Goal: Task Accomplishment & Management: Manage account settings

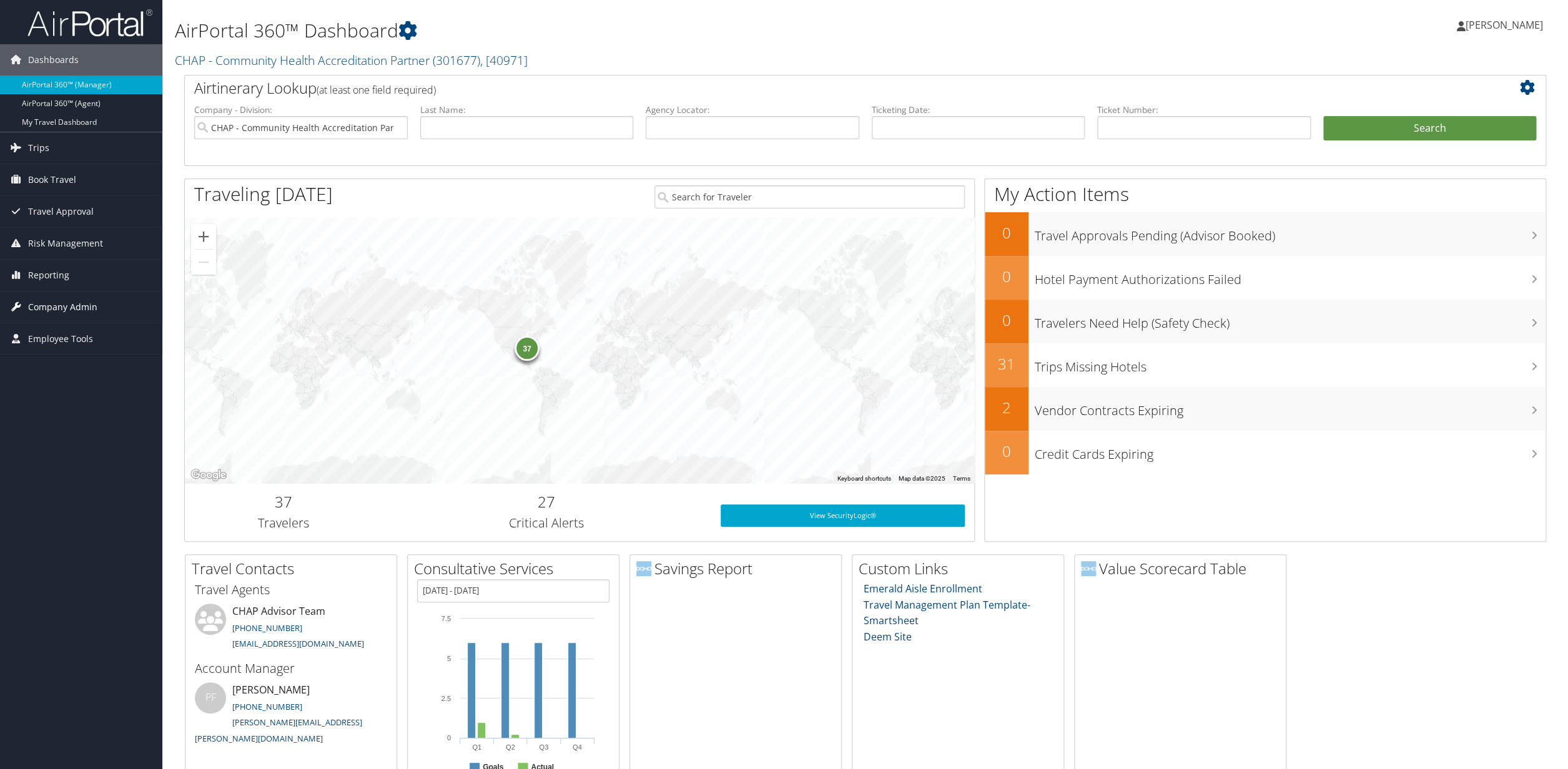
click at [71, 308] on span "Company Admin" at bounding box center [63, 307] width 69 height 31
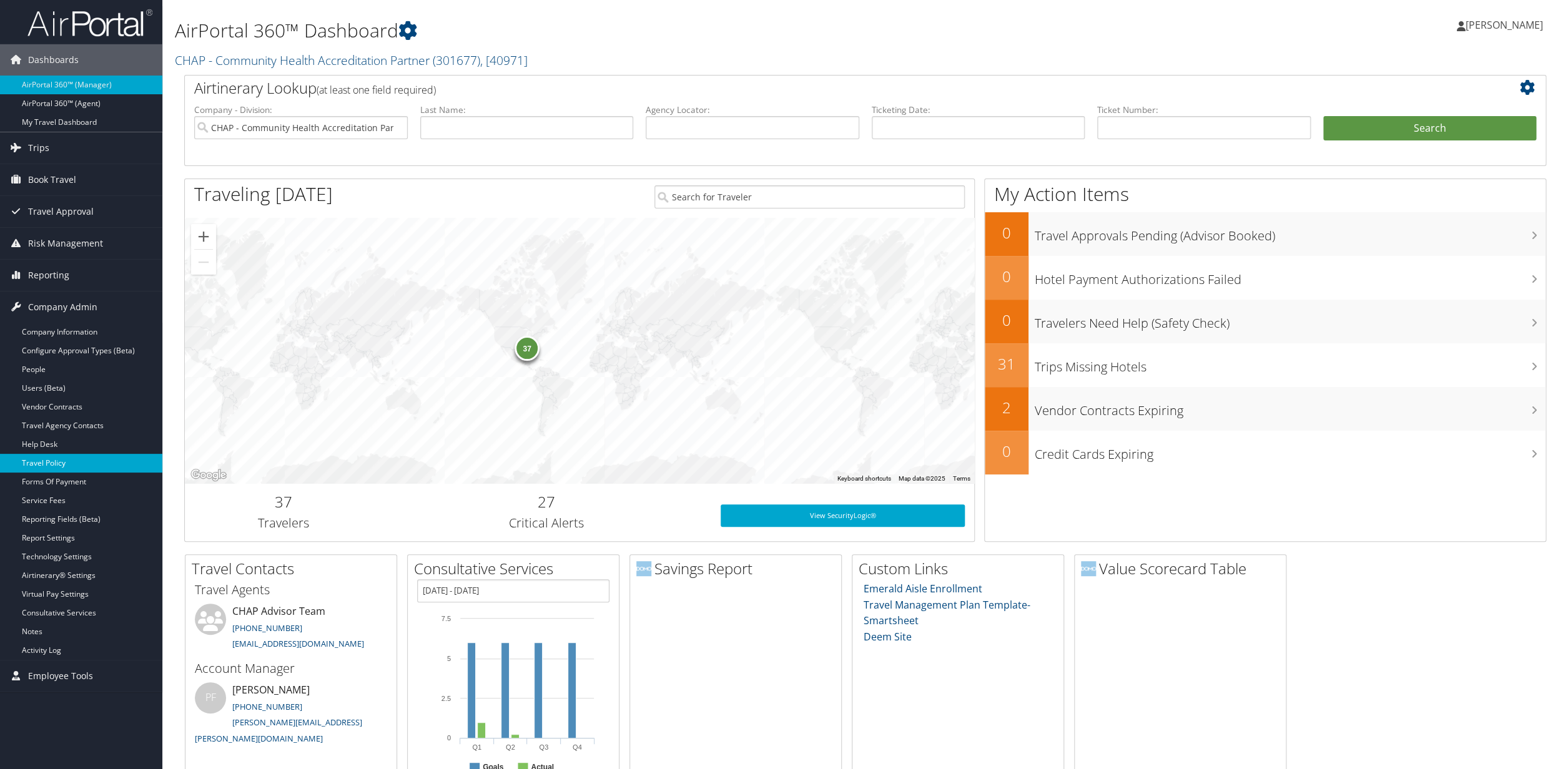
click at [48, 468] on link "Travel Policy" at bounding box center [81, 463] width 163 height 19
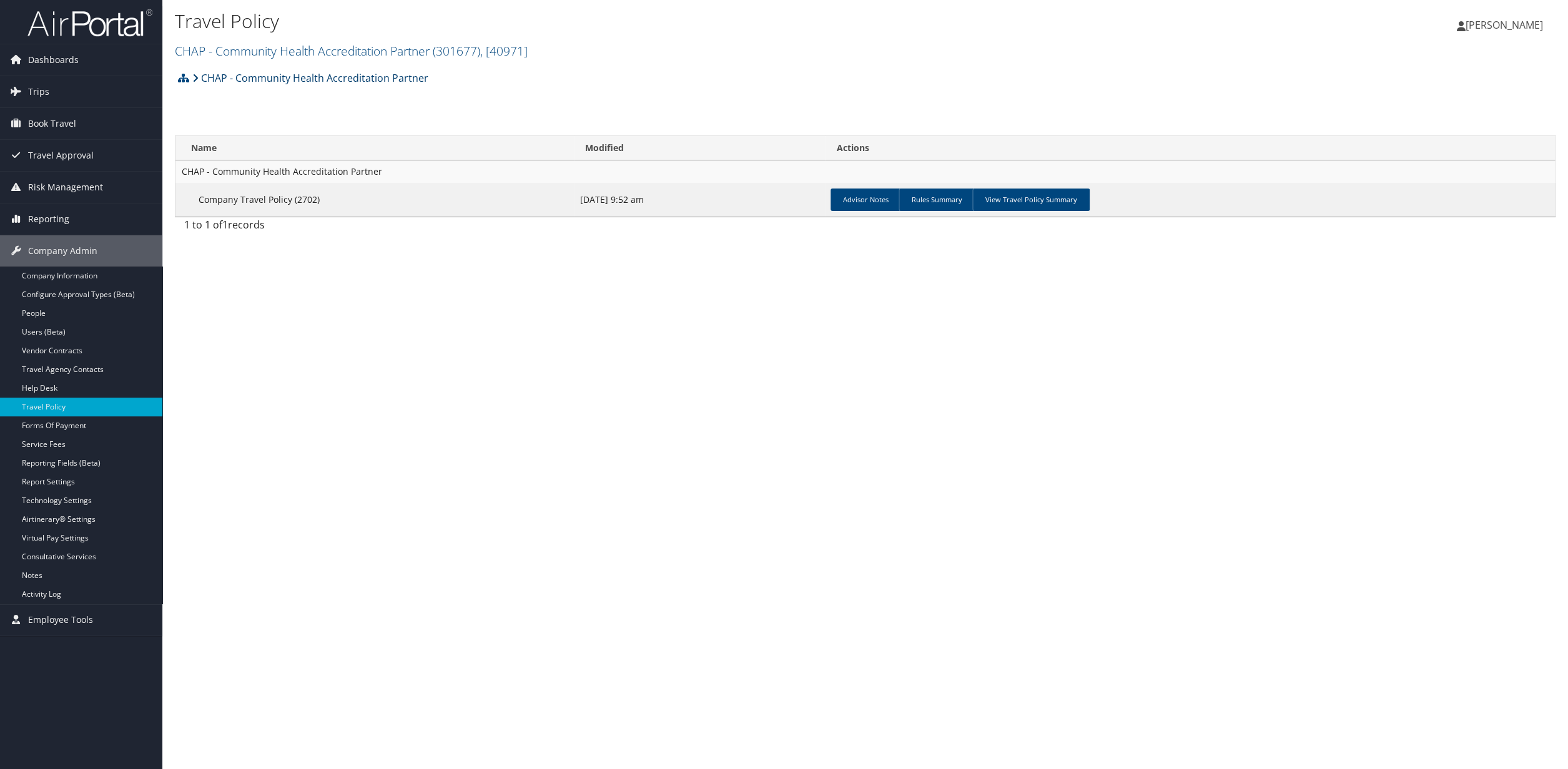
click at [383, 76] on link "CHAP - Community Health Accreditation Partner" at bounding box center [311, 78] width 236 height 25
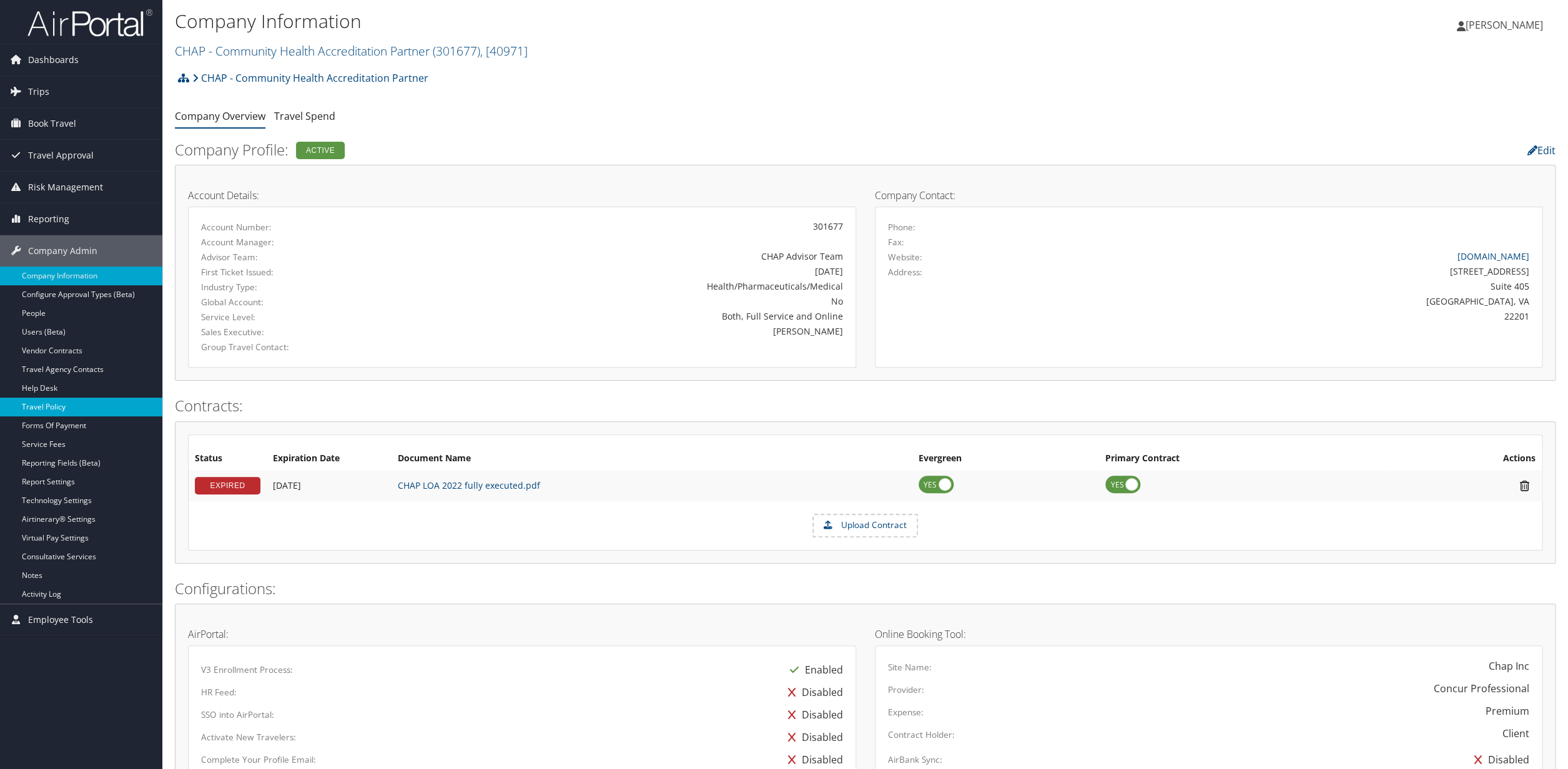
click at [46, 408] on link "Travel Policy" at bounding box center [81, 407] width 163 height 19
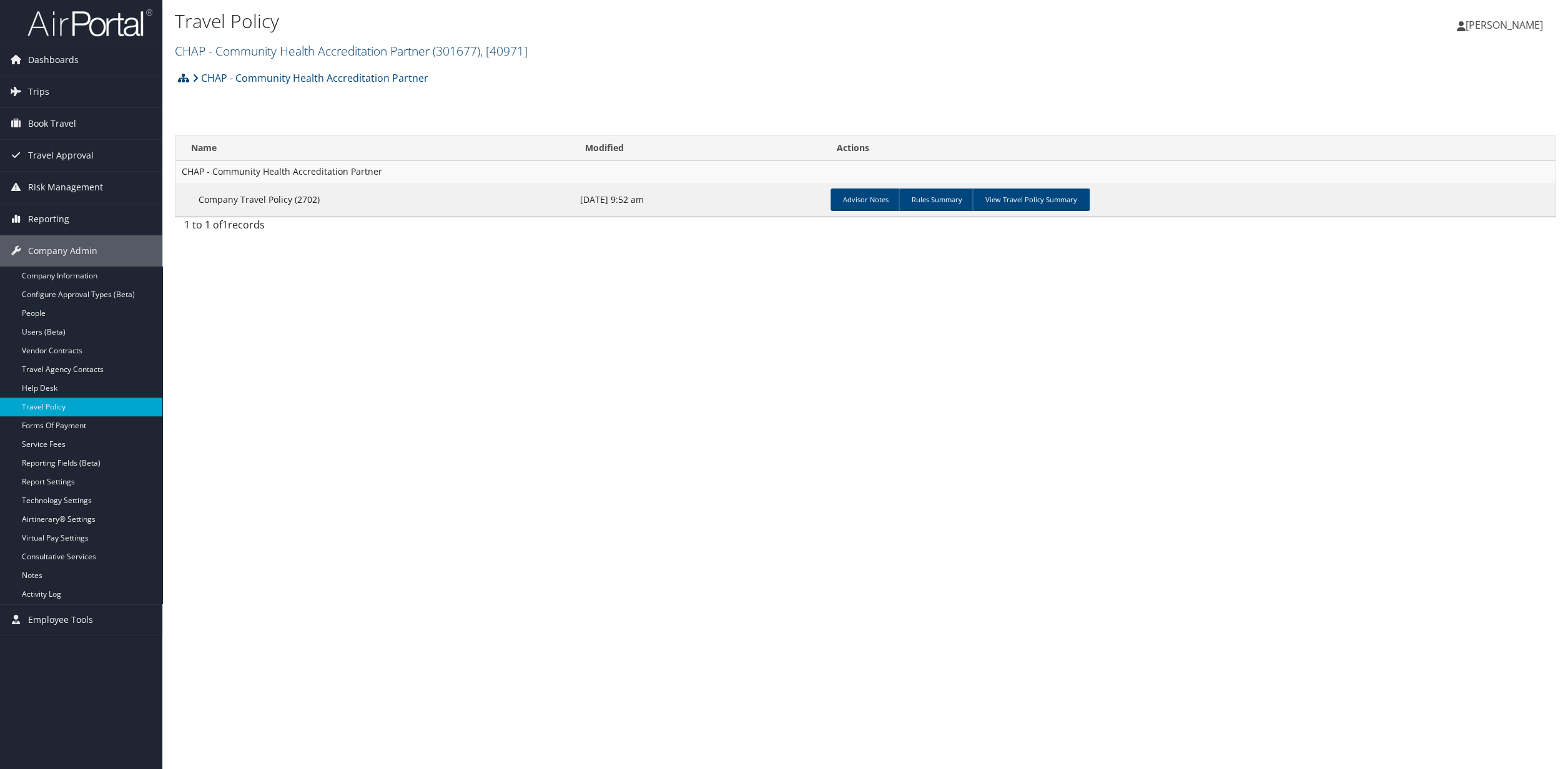
click at [514, 54] on span ", [ 40971 ]" at bounding box center [503, 50] width 47 height 17
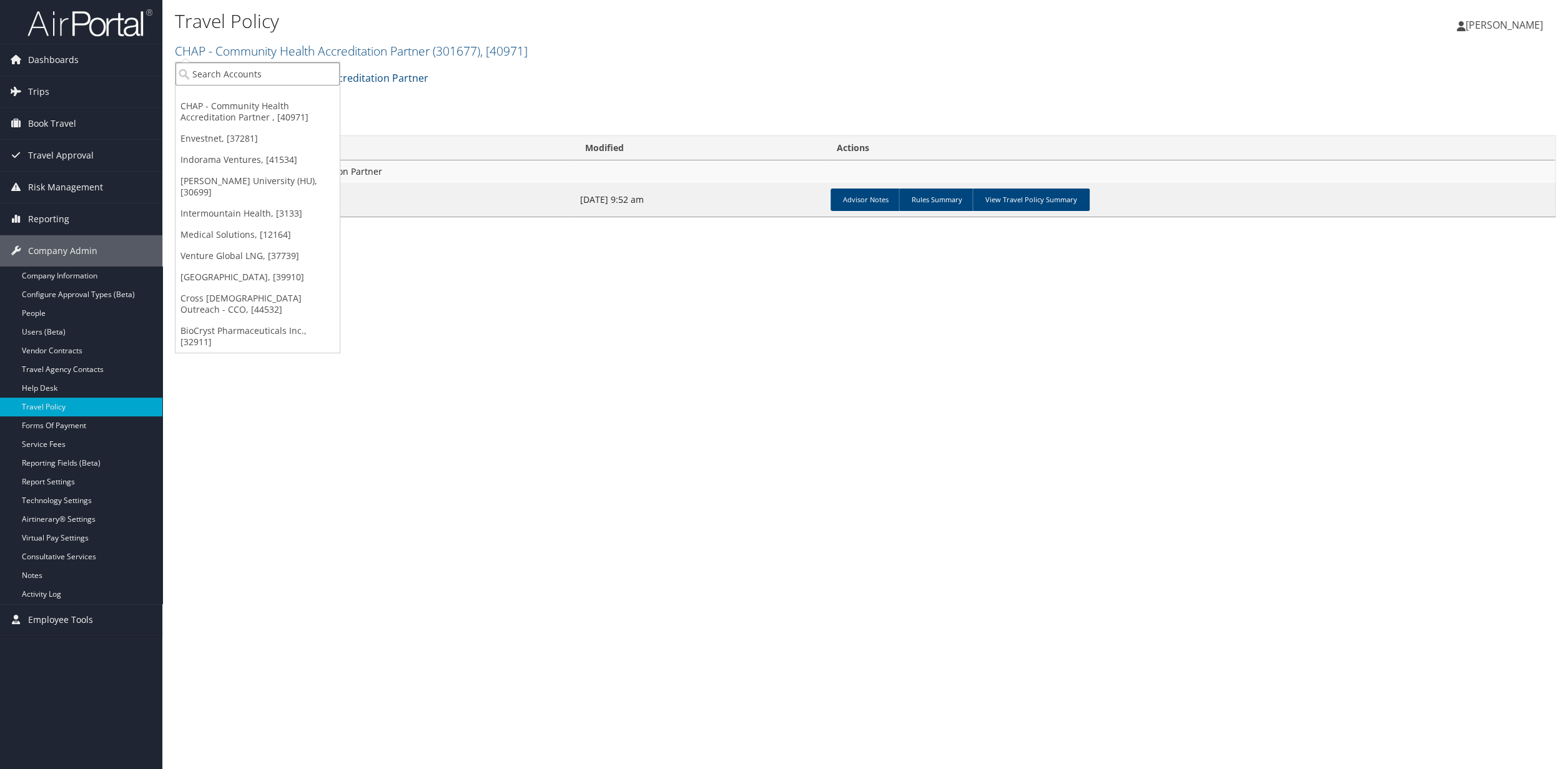
click at [234, 74] on input "search" at bounding box center [258, 74] width 164 height 23
type input "medical solu"
click at [253, 101] on div "Medical Solutions (7697), [12164]" at bounding box center [318, 96] width 300 height 11
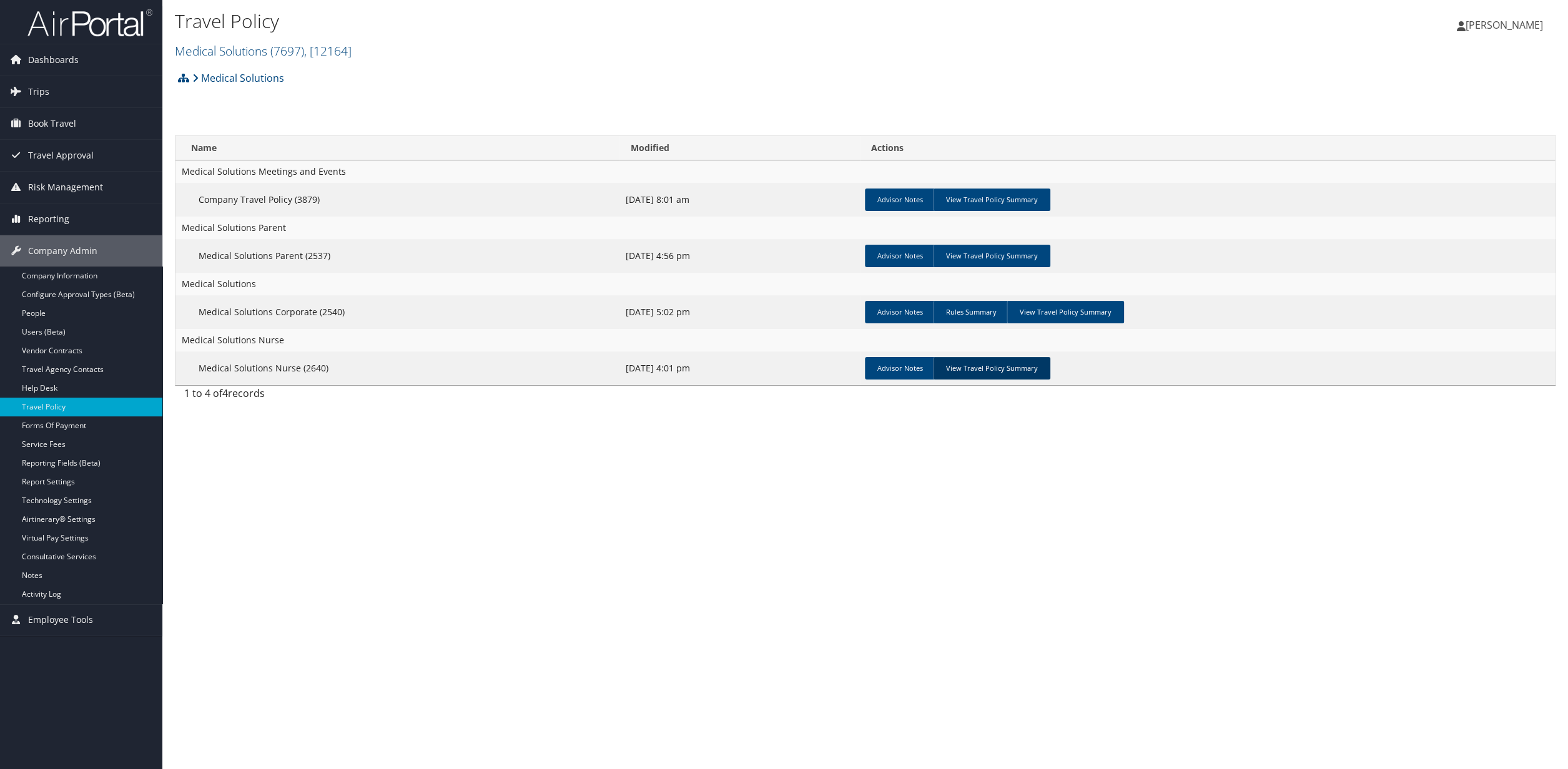
click at [982, 367] on link "View Travel Policy Summary" at bounding box center [992, 368] width 117 height 23
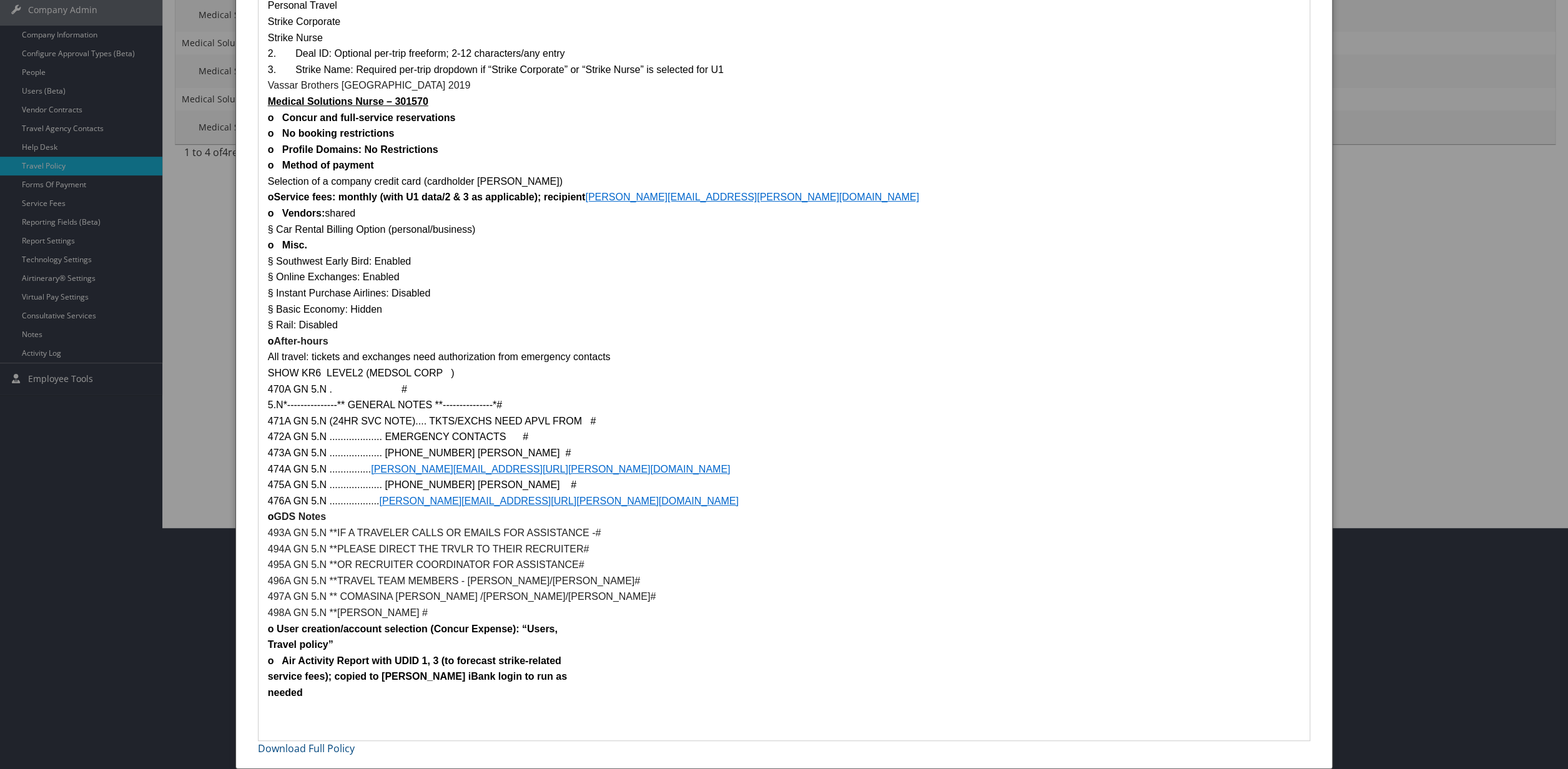
scroll to position [241, 0]
click at [605, 466] on p "474A GN 5.N ............... STACIE.PRUSHA@MEDICALSOLUTIONS.COM#" at bounding box center [784, 470] width 1033 height 16
click at [602, 469] on p "474A GN 5.N ............... STACIE.PRUSHA@MEDICALSOLUTIONS.COM#" at bounding box center [784, 470] width 1033 height 16
click at [600, 469] on p "474A GN 5.N ............... STACIE.PRUSHA@MEDICALSOLUTIONS.COM#" at bounding box center [784, 470] width 1033 height 16
click at [700, 469] on p "474A GN 5.N ............... STACIE.PRUSHA@MEDICALSOLUTIONS.COM#" at bounding box center [784, 470] width 1033 height 16
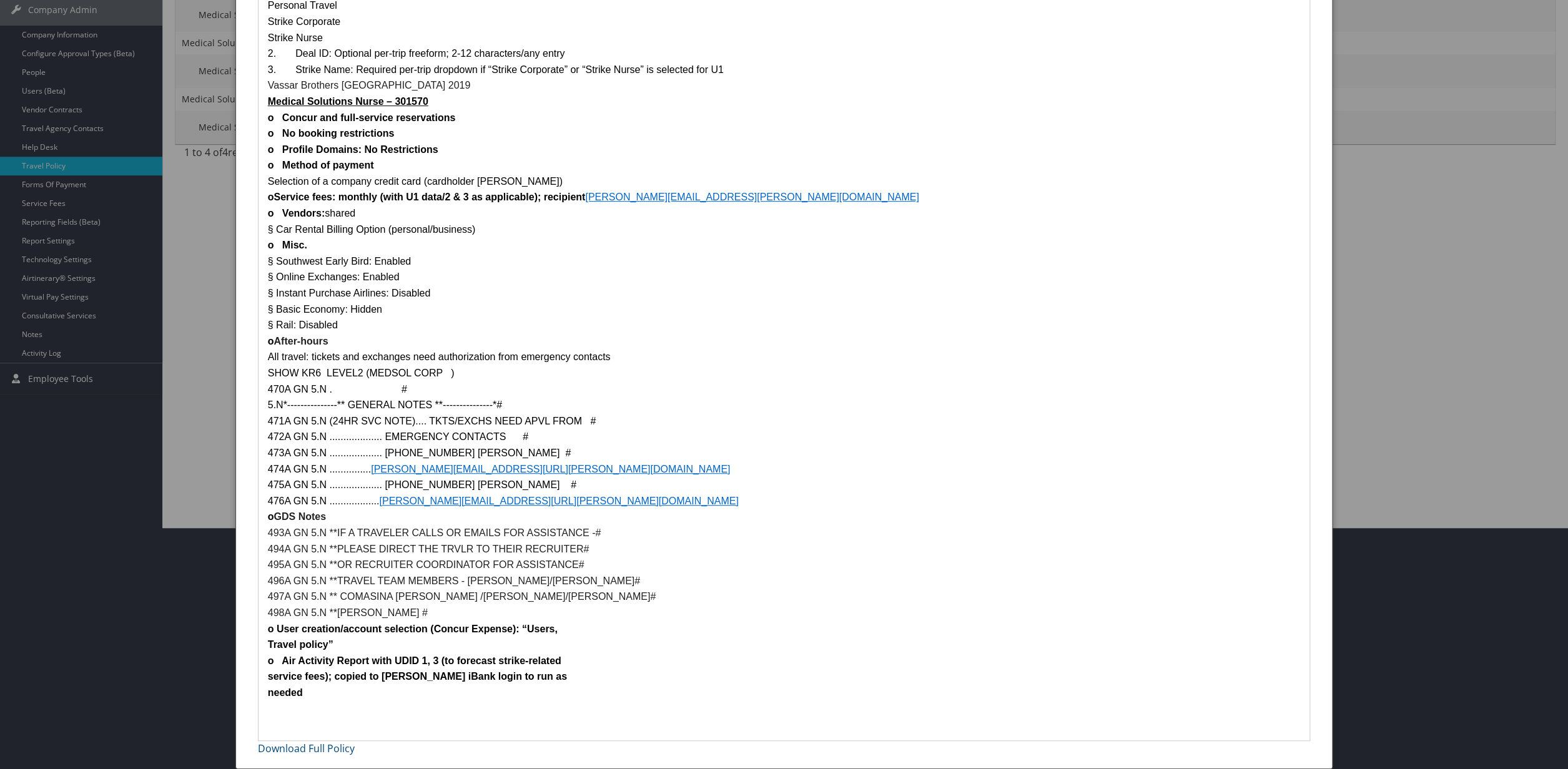
click at [186, 161] on div at bounding box center [784, 384] width 1568 height 769
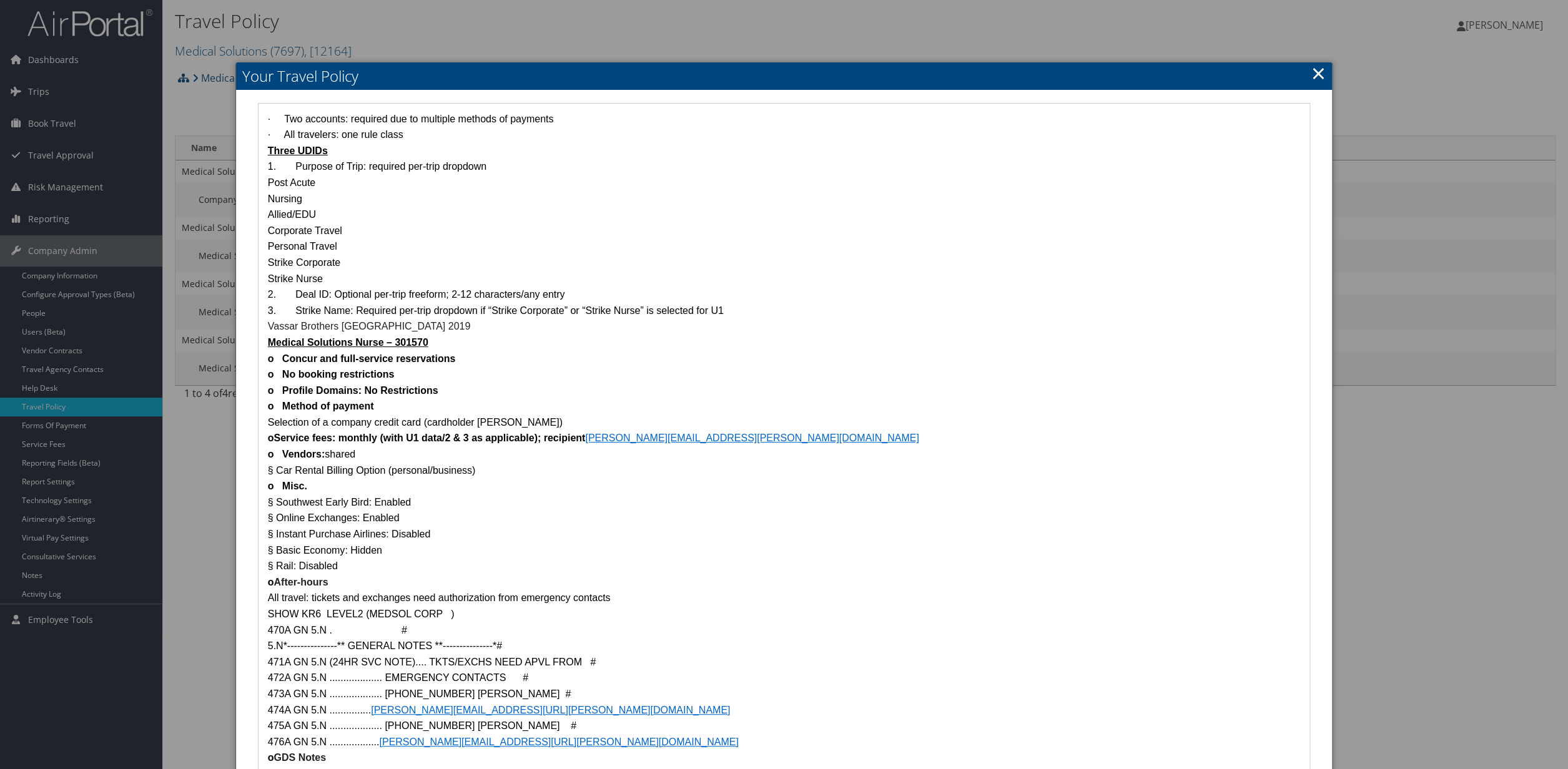
click at [1318, 80] on link "×" at bounding box center [1318, 73] width 15 height 25
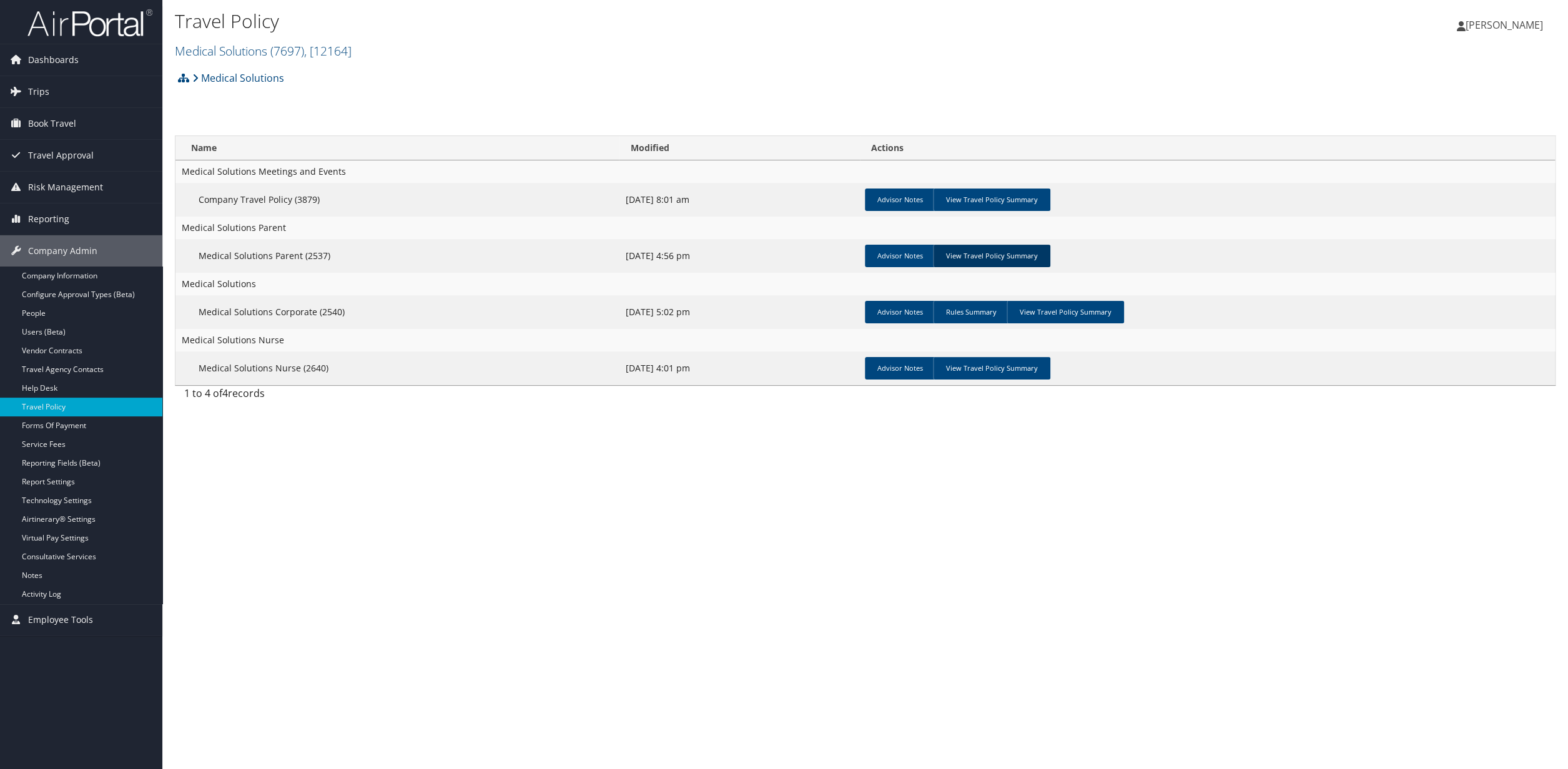
click at [1006, 258] on link "View Travel Policy Summary" at bounding box center [992, 256] width 117 height 23
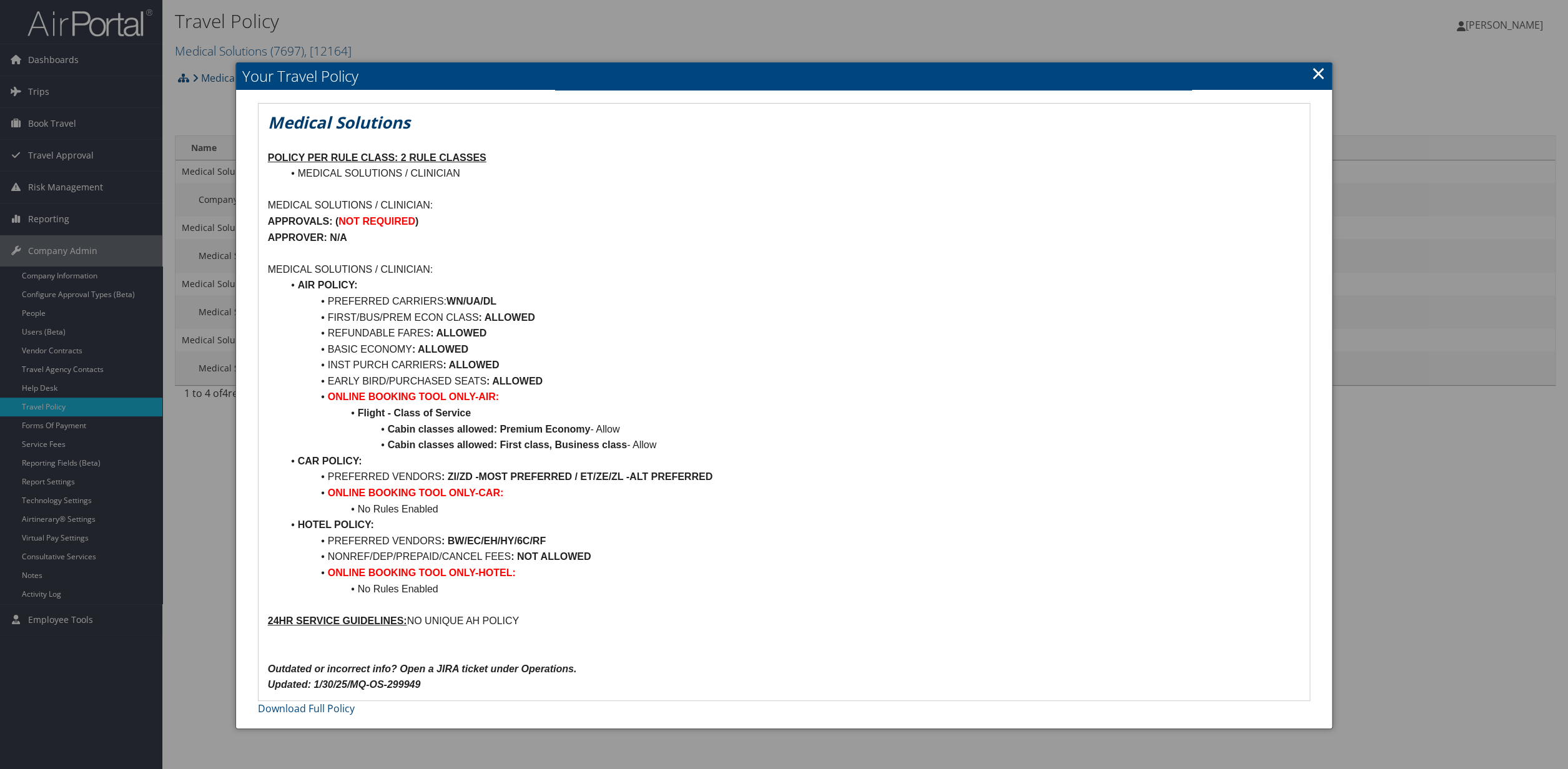
click at [1322, 76] on link "×" at bounding box center [1318, 73] width 15 height 25
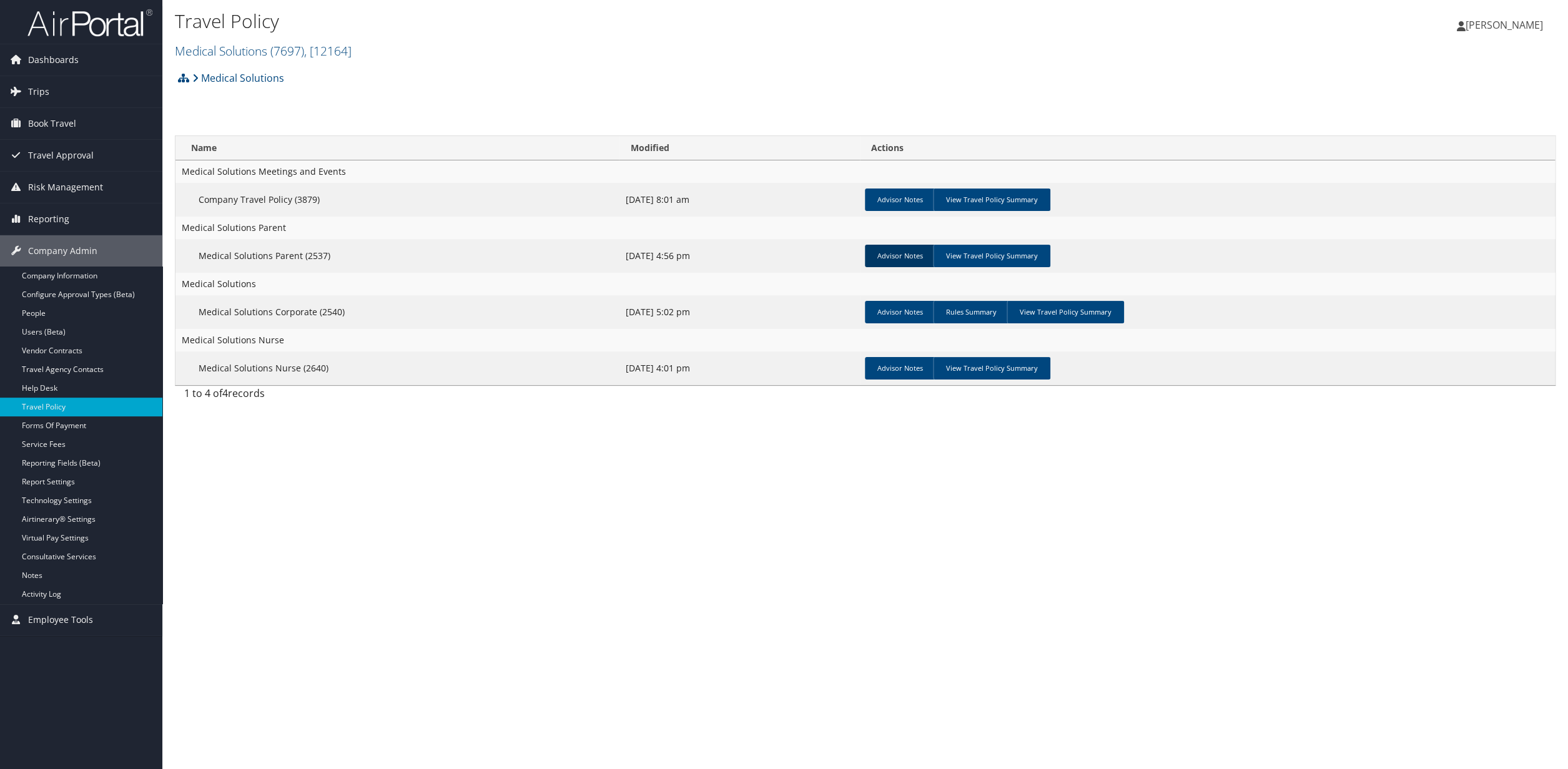
click at [894, 264] on link "Advisor Notes" at bounding box center [900, 256] width 71 height 23
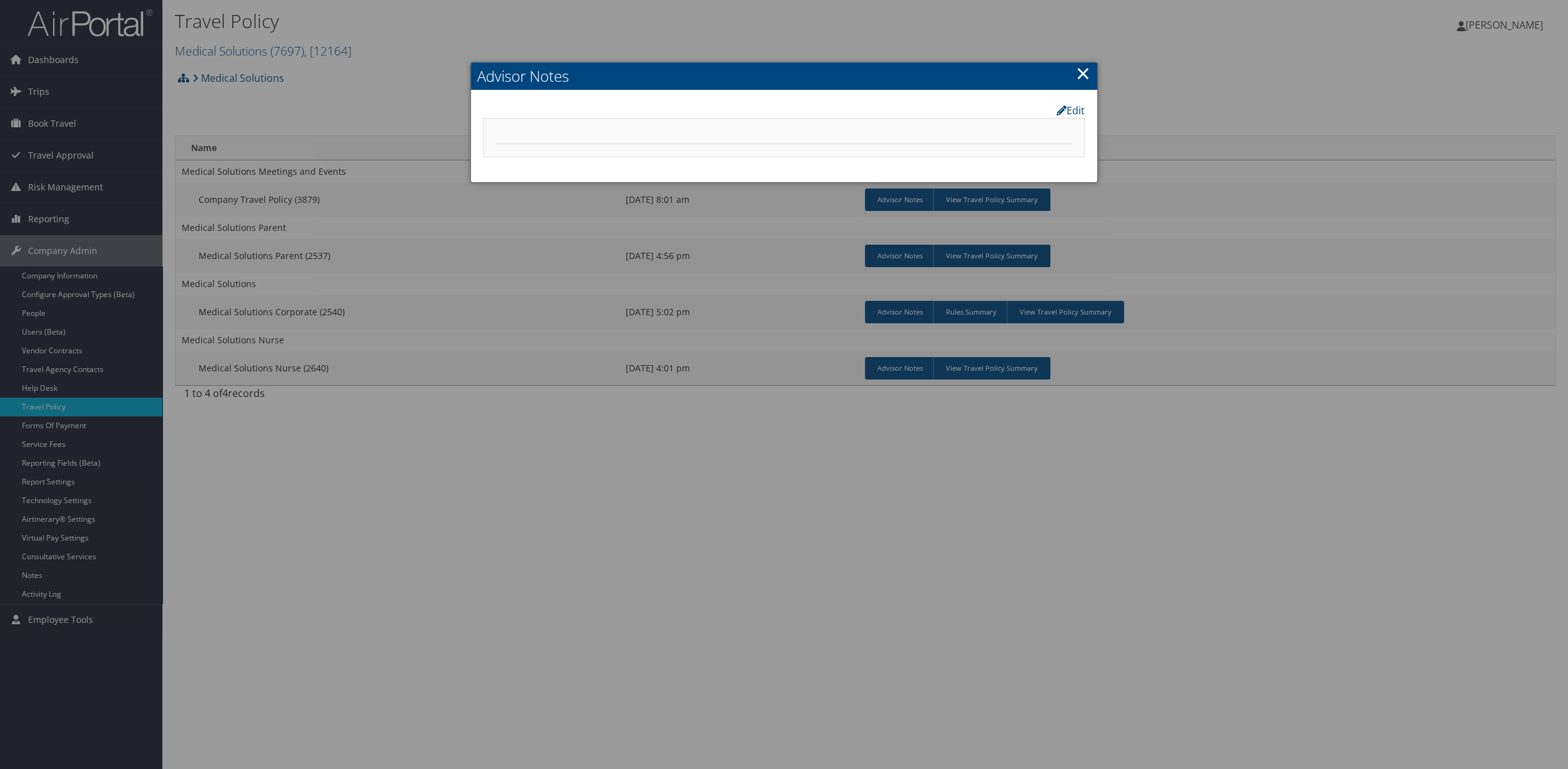
click at [1082, 75] on link "×" at bounding box center [1084, 73] width 15 height 25
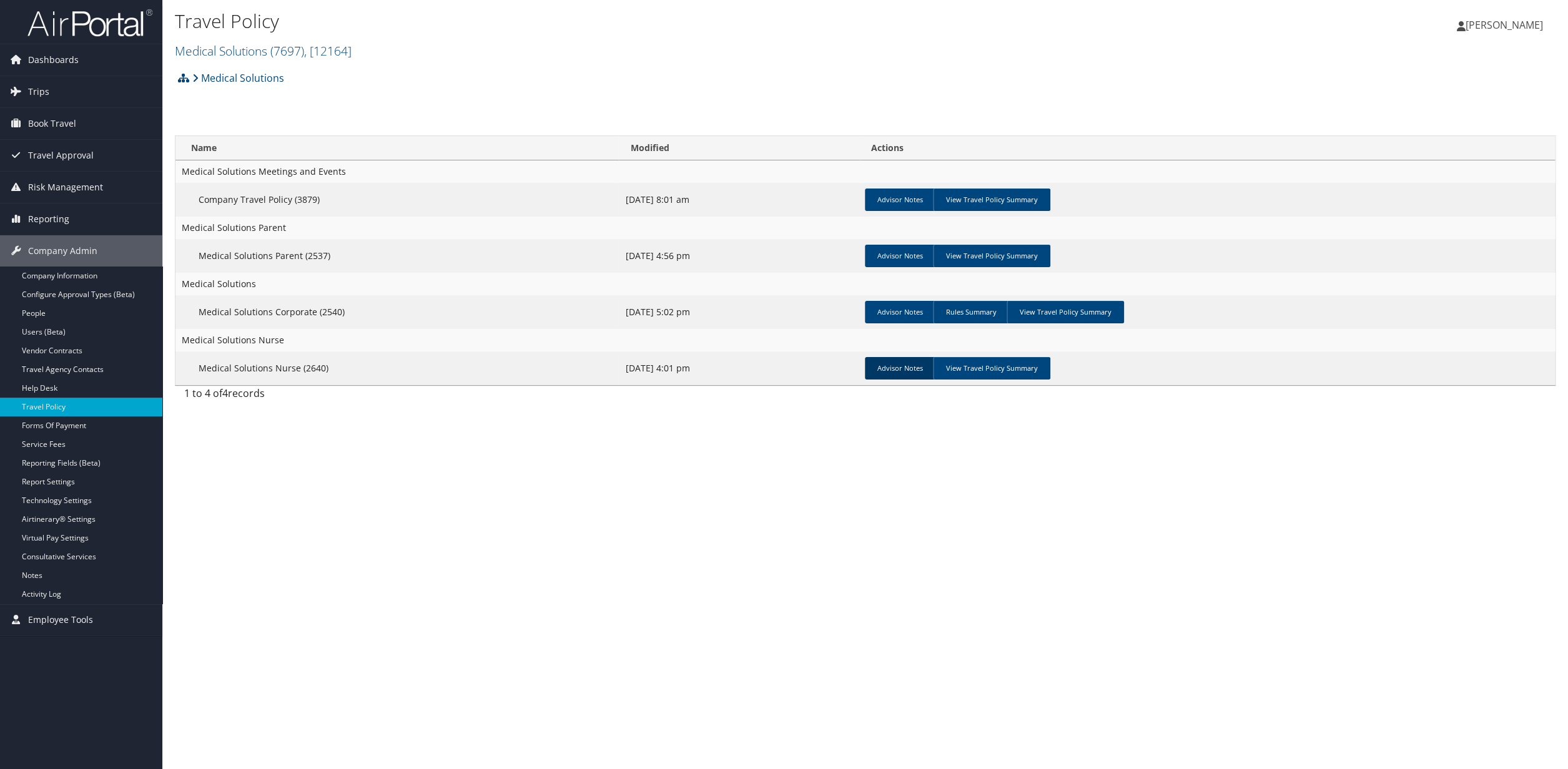
click at [899, 364] on link "Advisor Notes" at bounding box center [900, 368] width 71 height 23
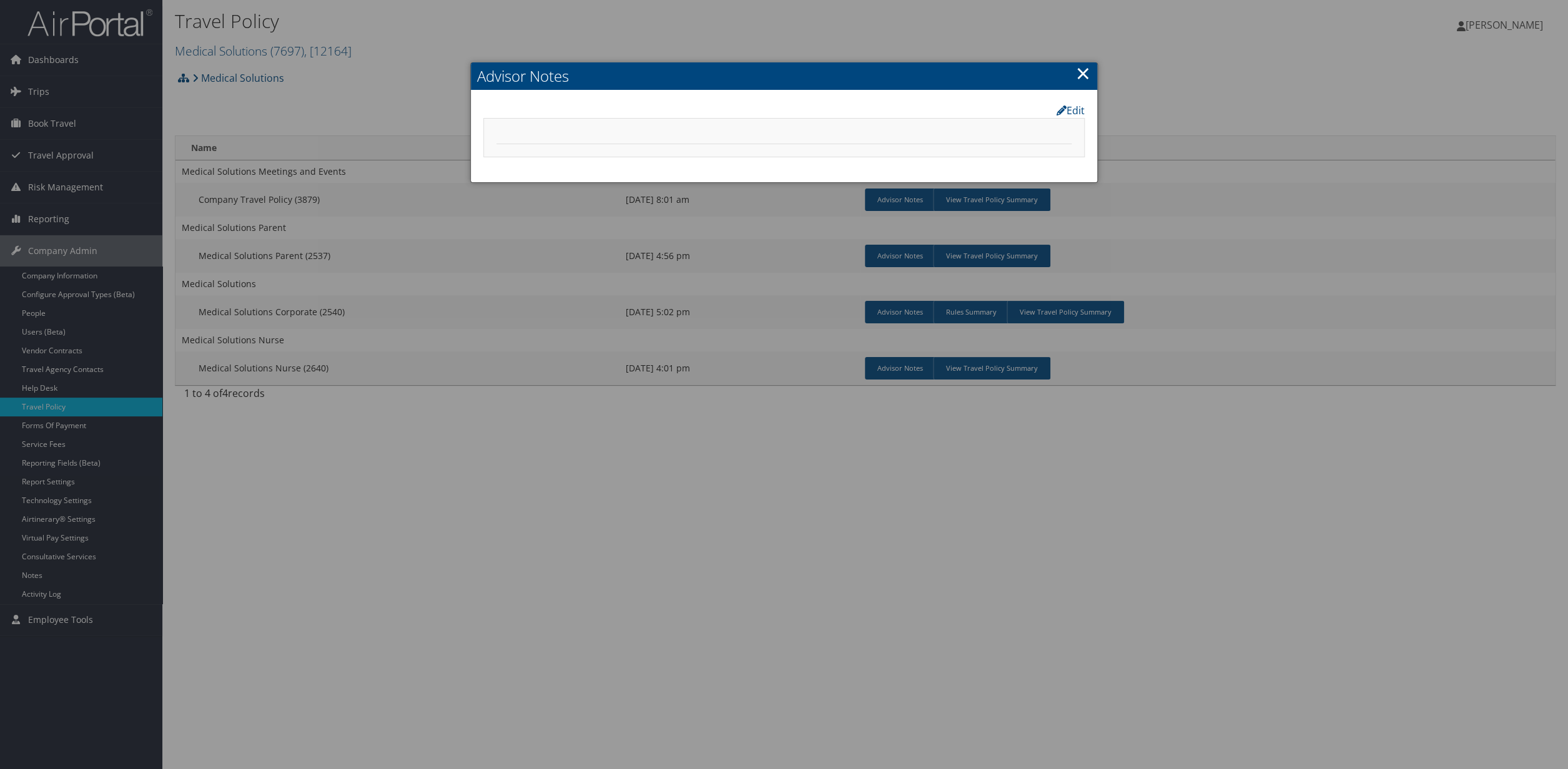
click at [1087, 80] on link "×" at bounding box center [1084, 73] width 15 height 25
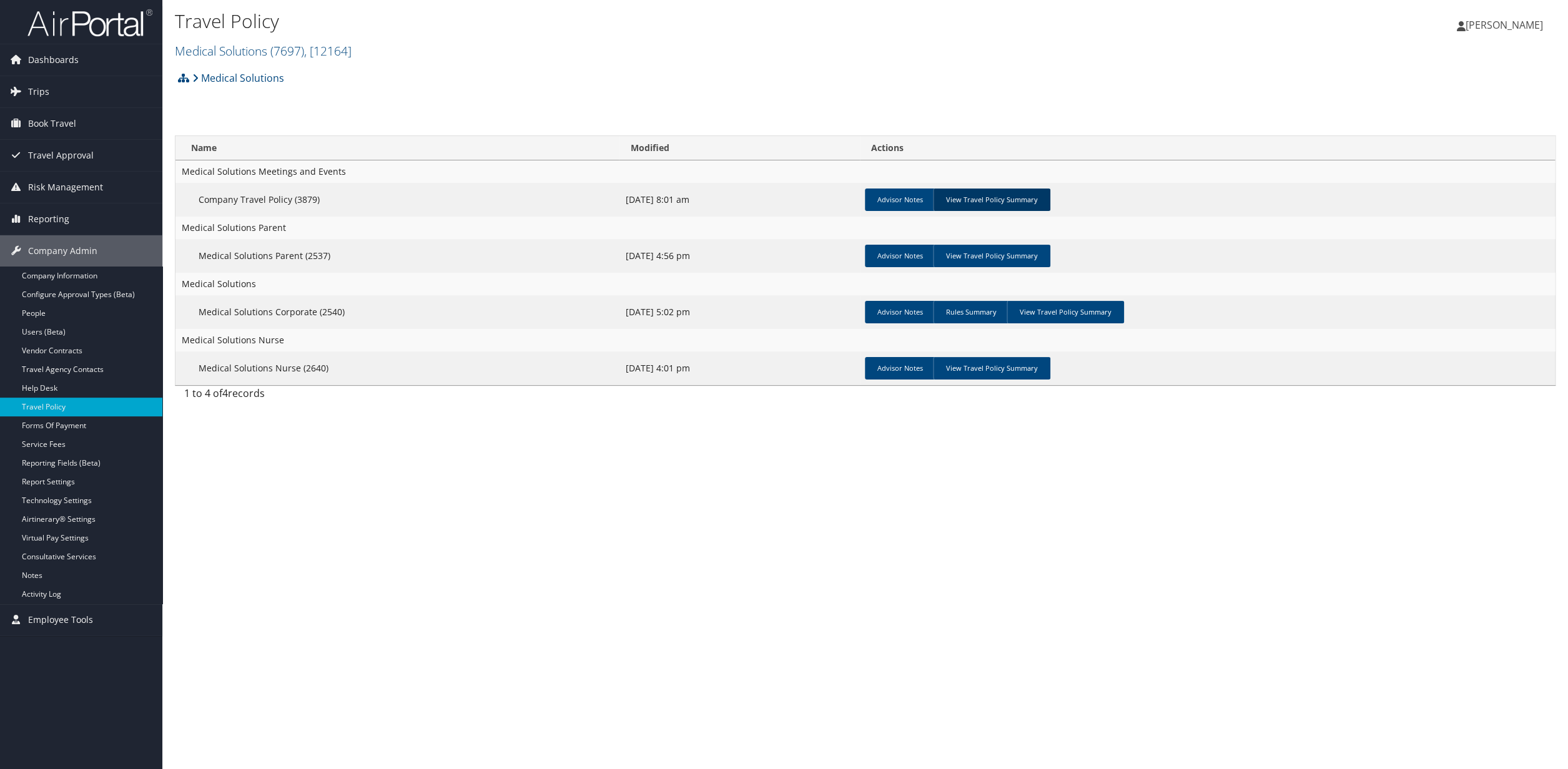
click at [973, 206] on link "View Travel Policy Summary" at bounding box center [992, 199] width 117 height 23
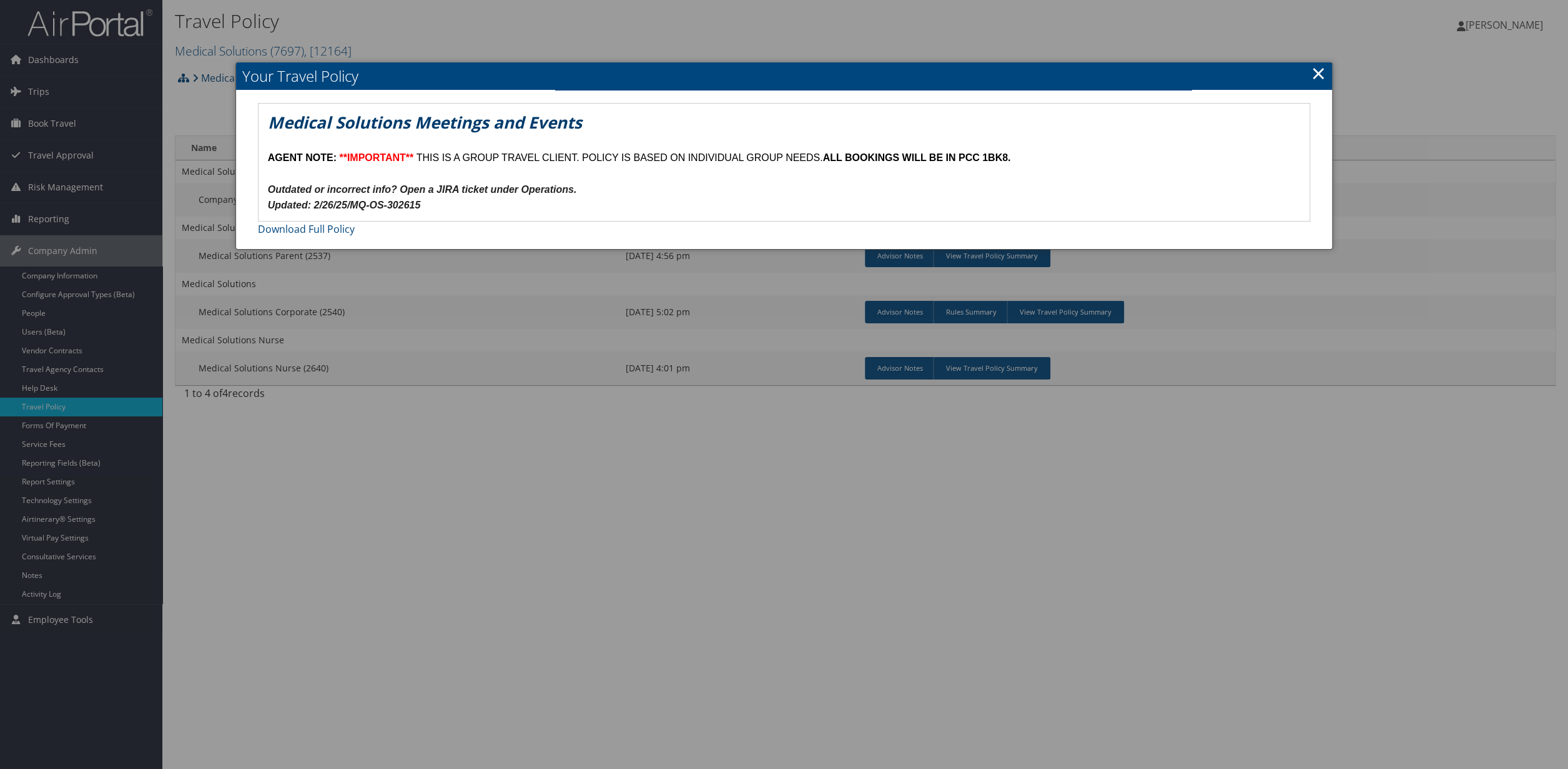
click at [1320, 74] on link "×" at bounding box center [1318, 73] width 15 height 25
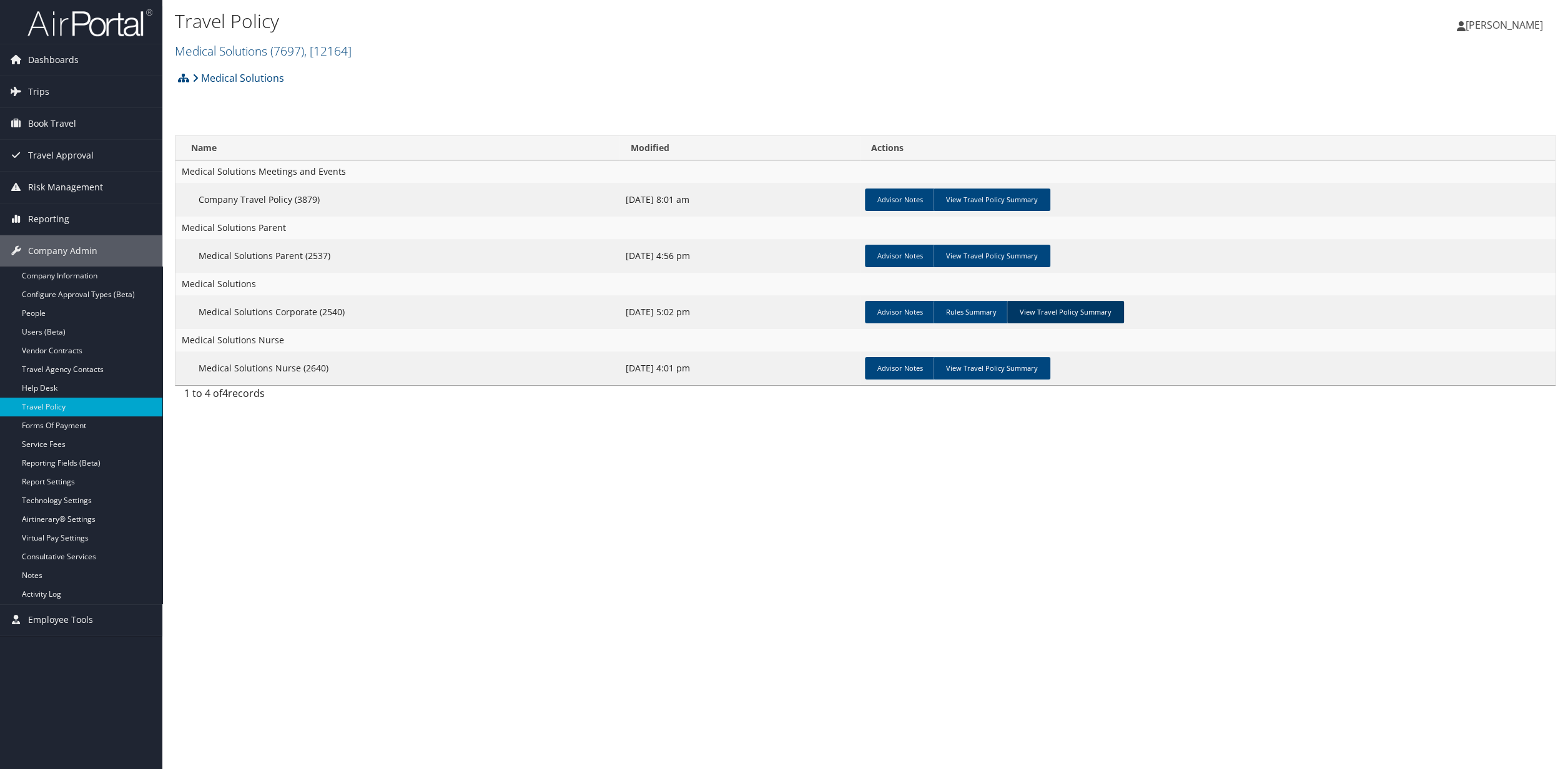
click at [1064, 313] on link "View Travel Policy Summary" at bounding box center [1065, 312] width 117 height 23
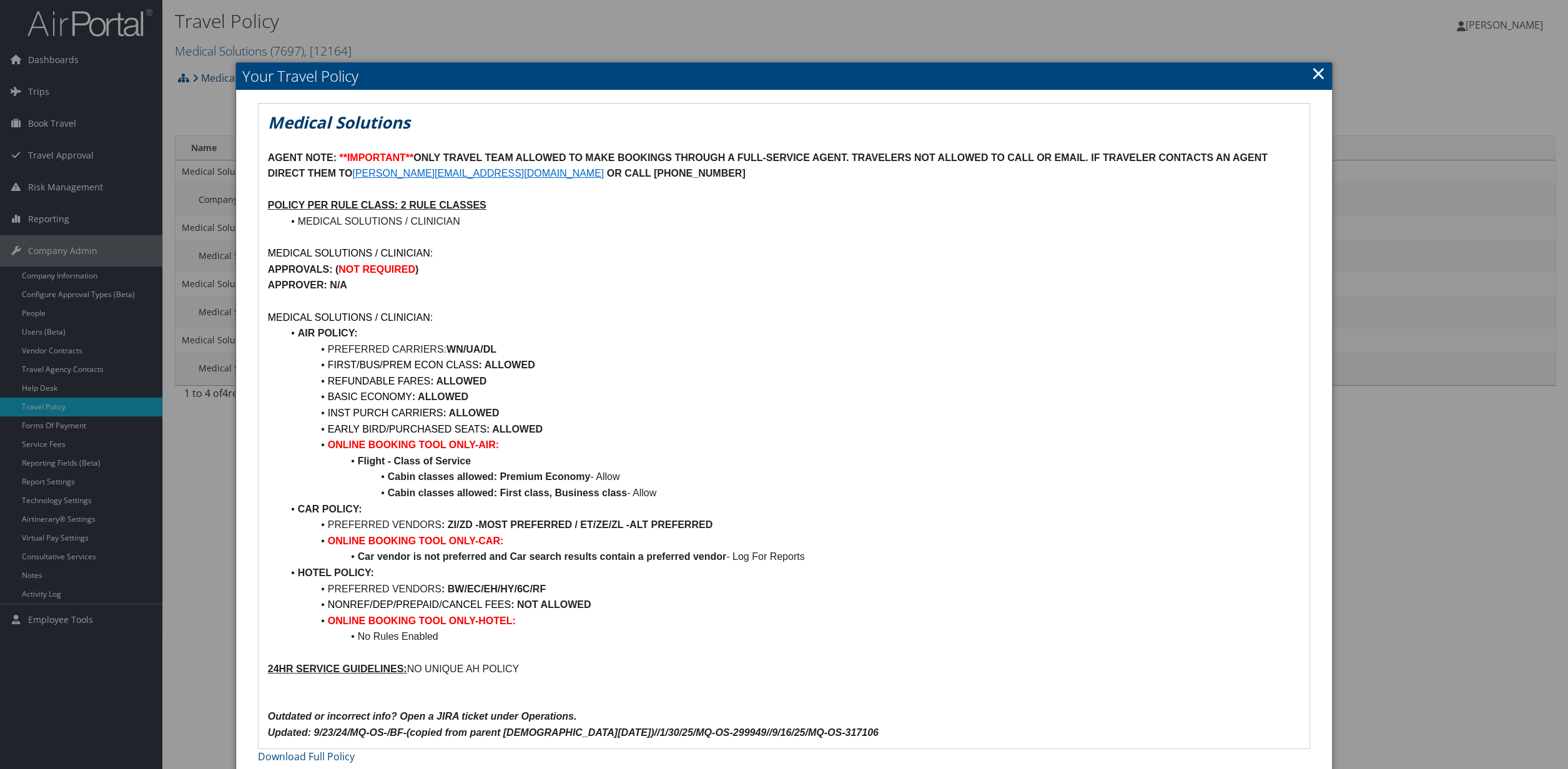
scroll to position [8, 0]
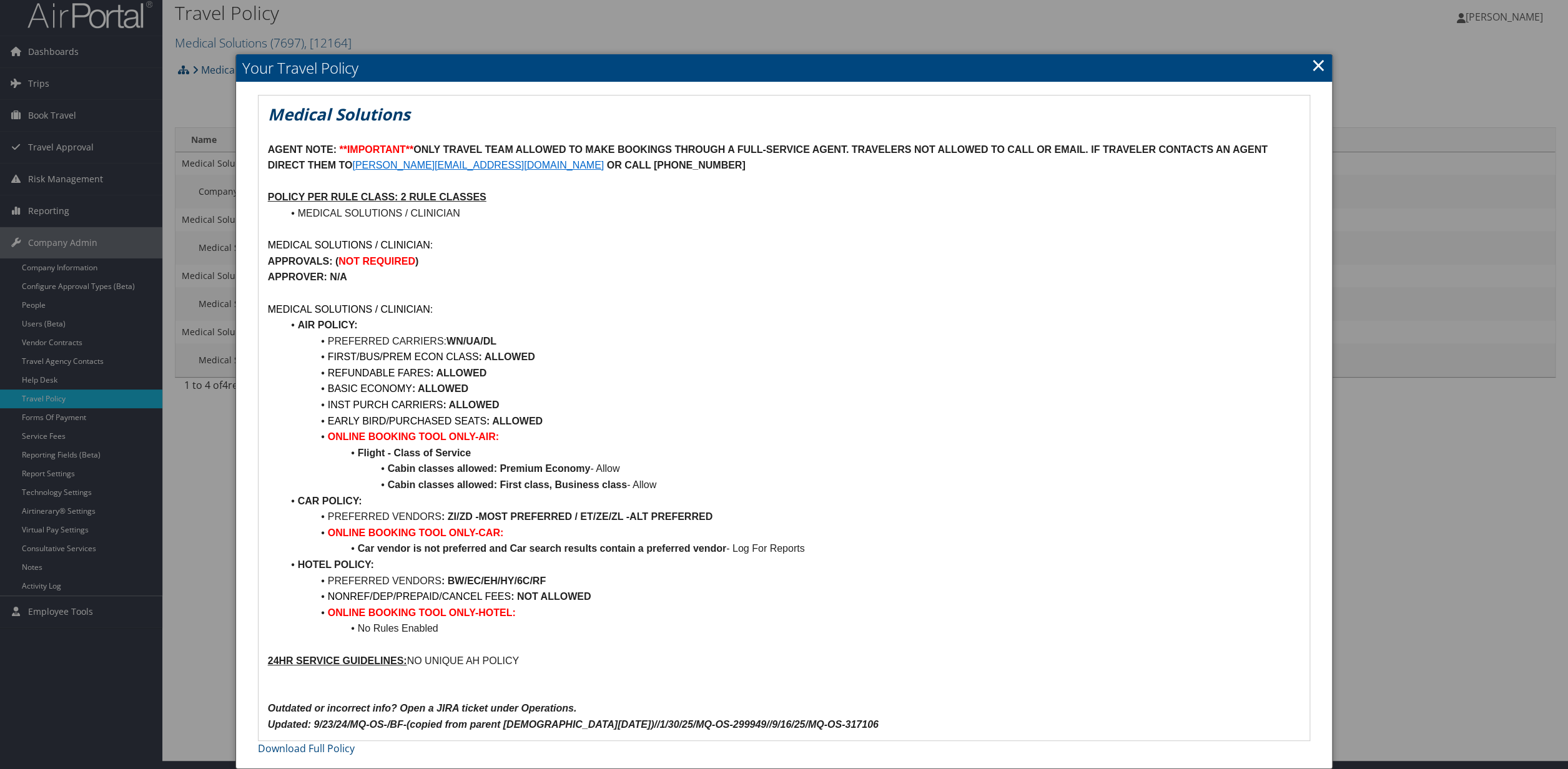
click at [1316, 67] on link "×" at bounding box center [1318, 65] width 15 height 25
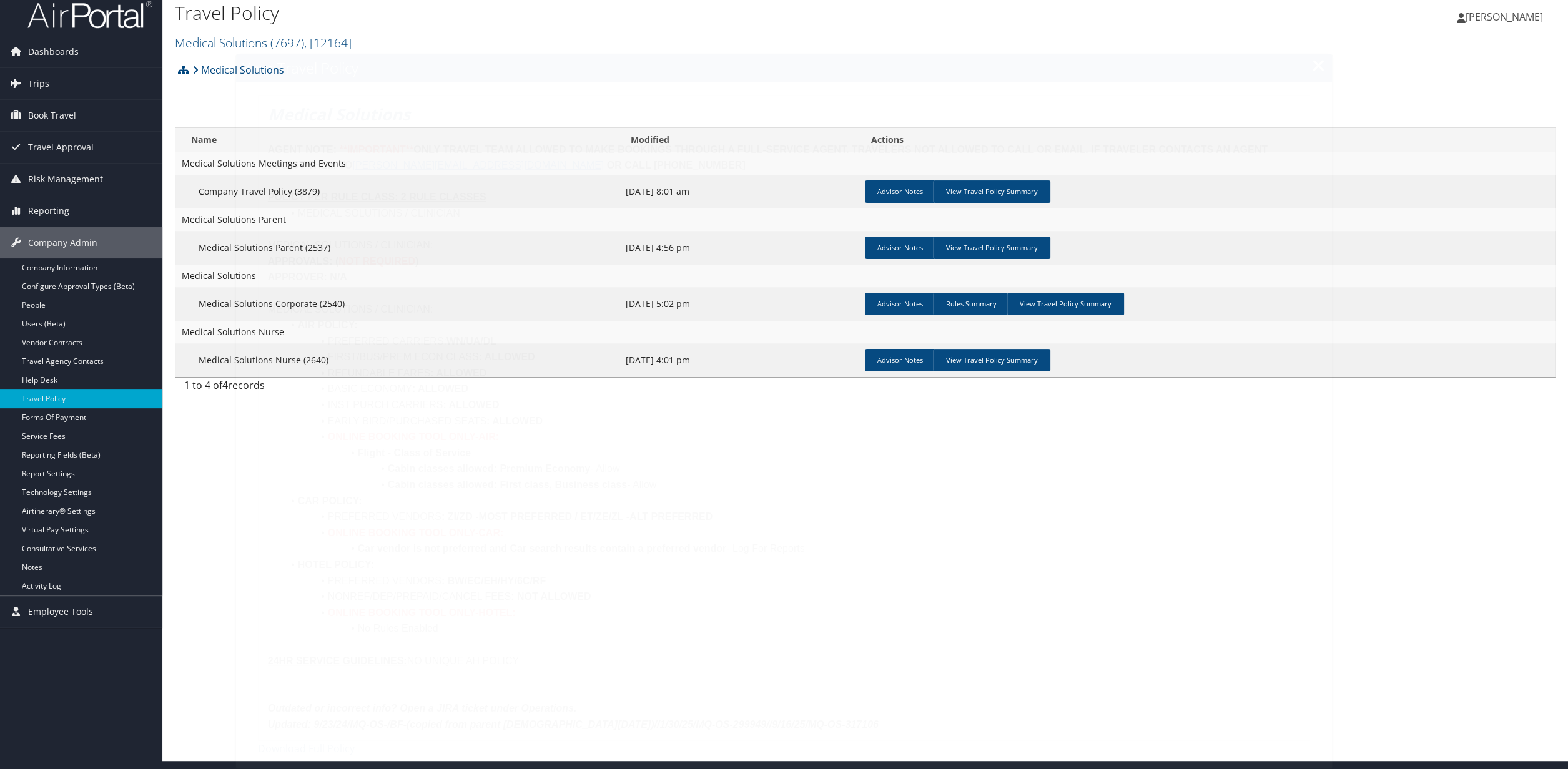
scroll to position [0, 0]
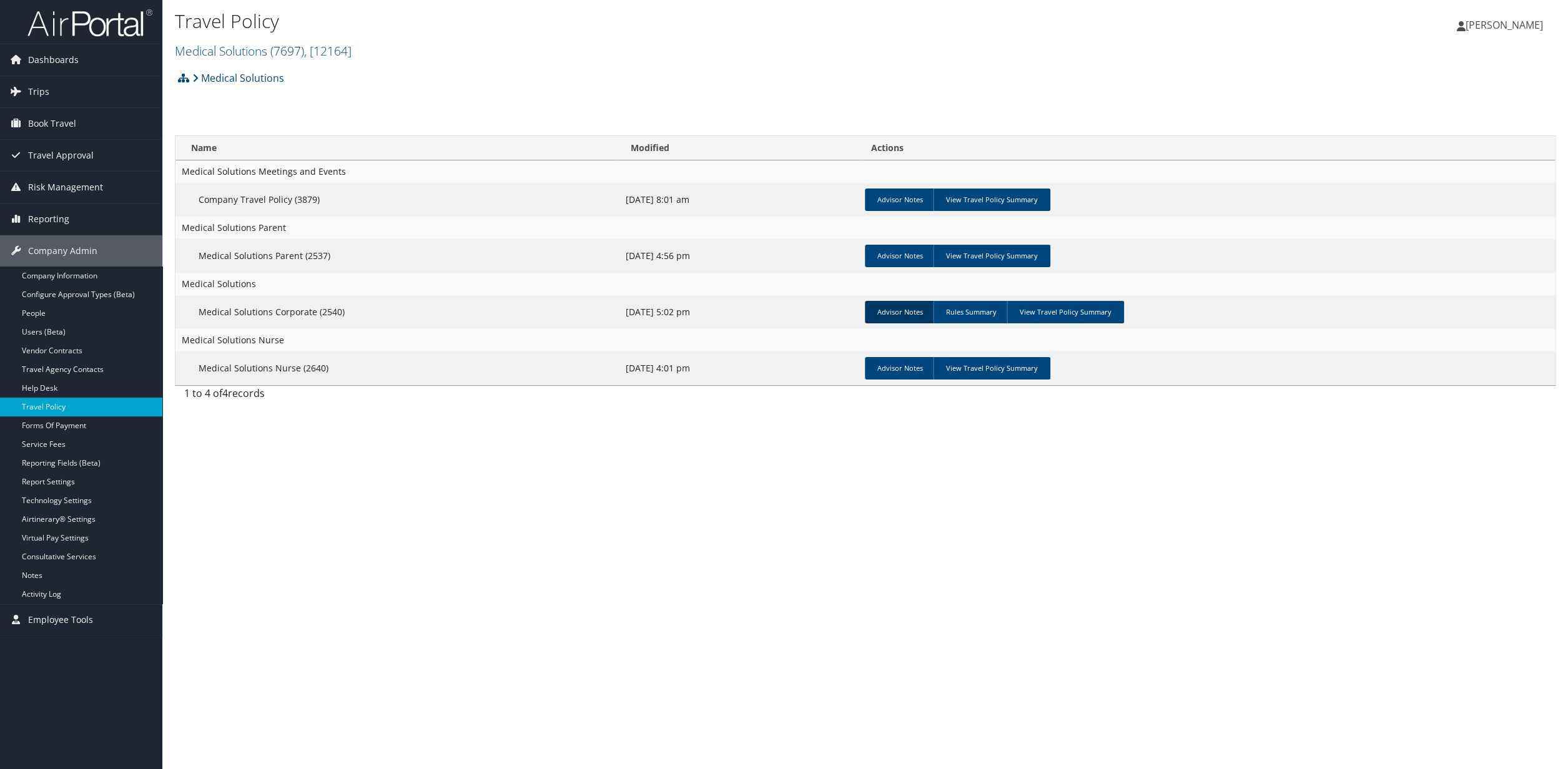
click at [908, 313] on link "Advisor Notes" at bounding box center [900, 312] width 71 height 23
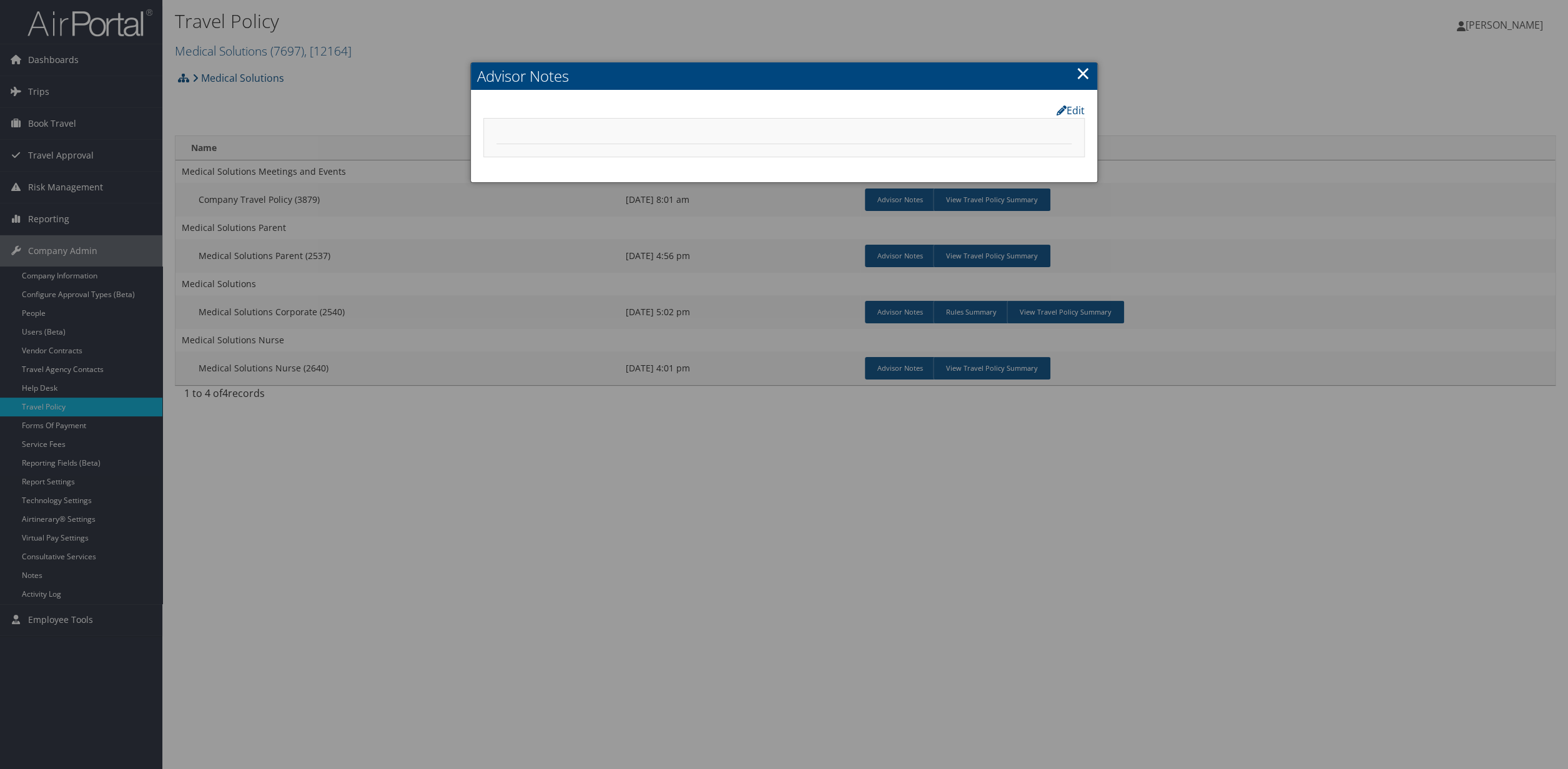
click at [1085, 77] on link "×" at bounding box center [1084, 73] width 15 height 25
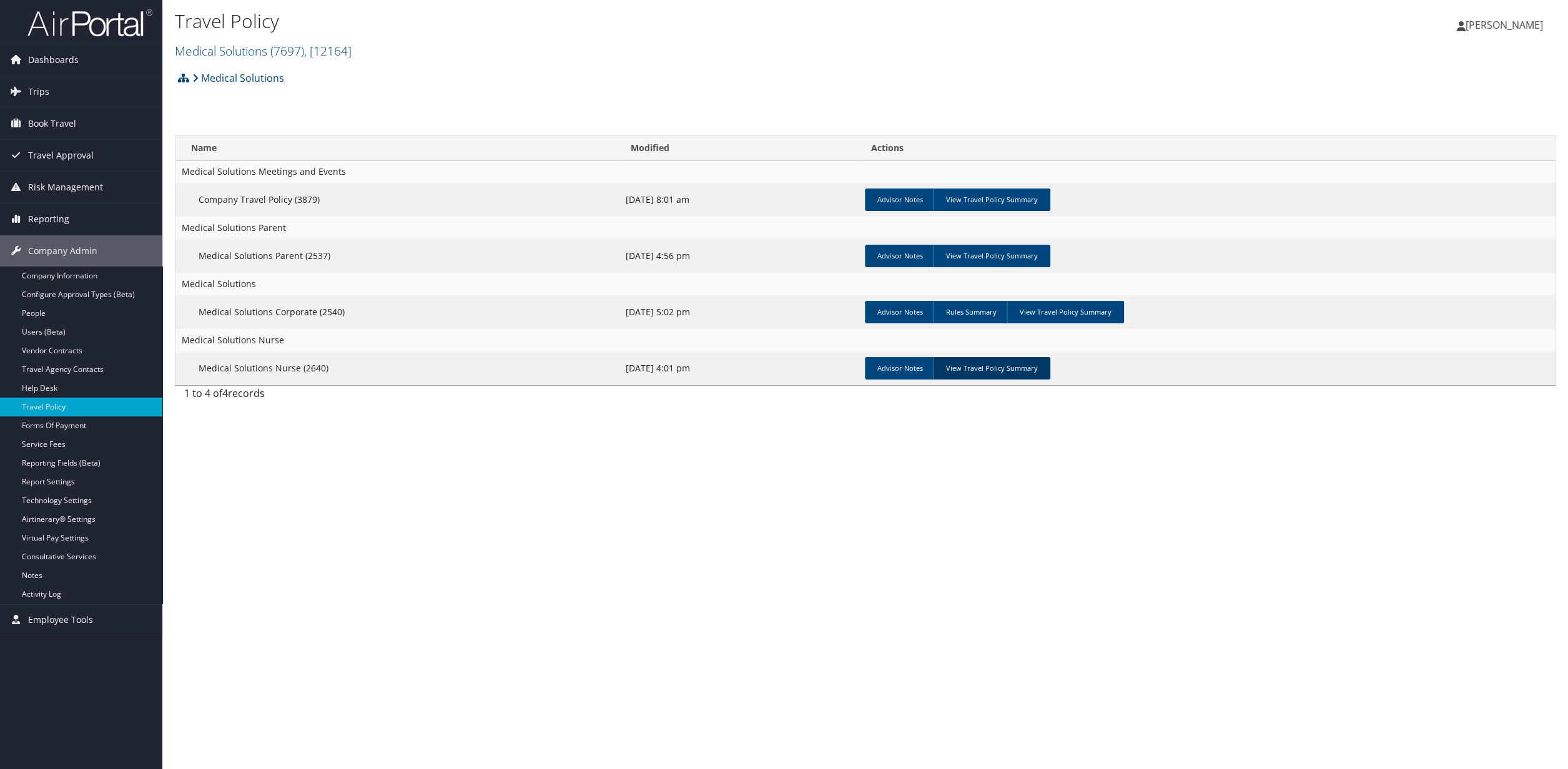
click at [990, 375] on link "View Travel Policy Summary" at bounding box center [992, 368] width 117 height 23
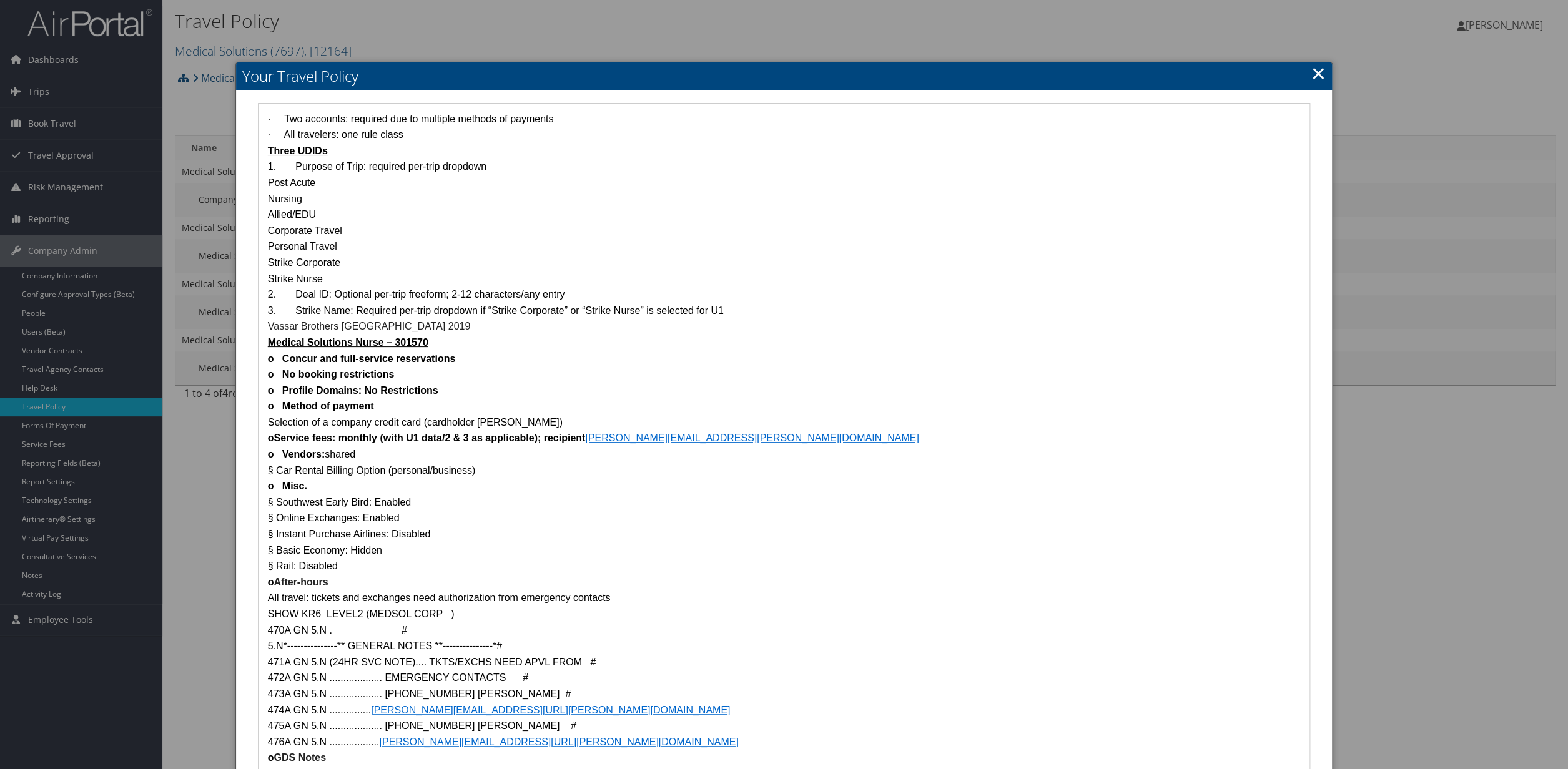
click at [1314, 78] on link "×" at bounding box center [1318, 73] width 15 height 25
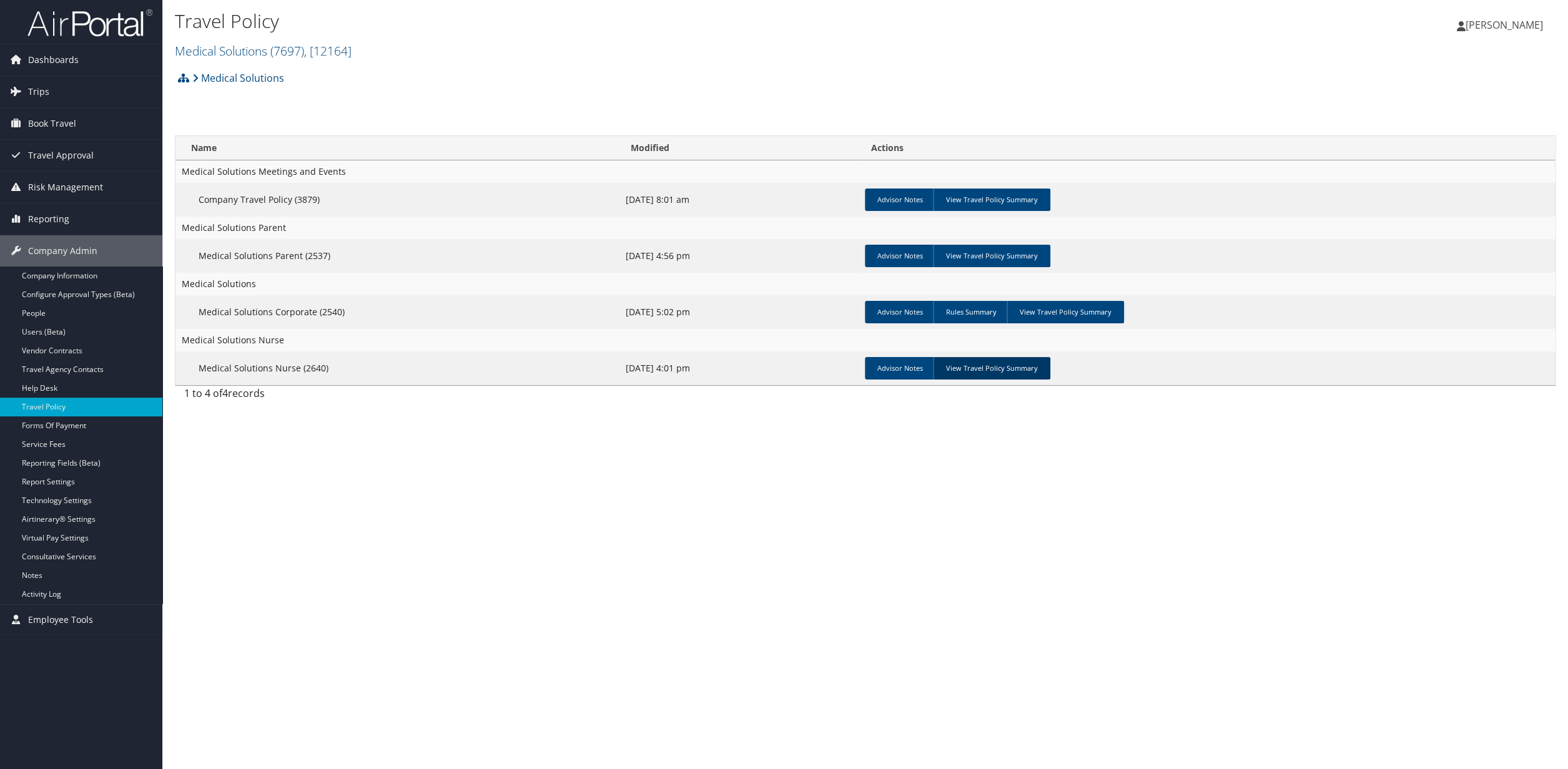
click at [986, 367] on link "View Travel Policy Summary" at bounding box center [992, 368] width 117 height 23
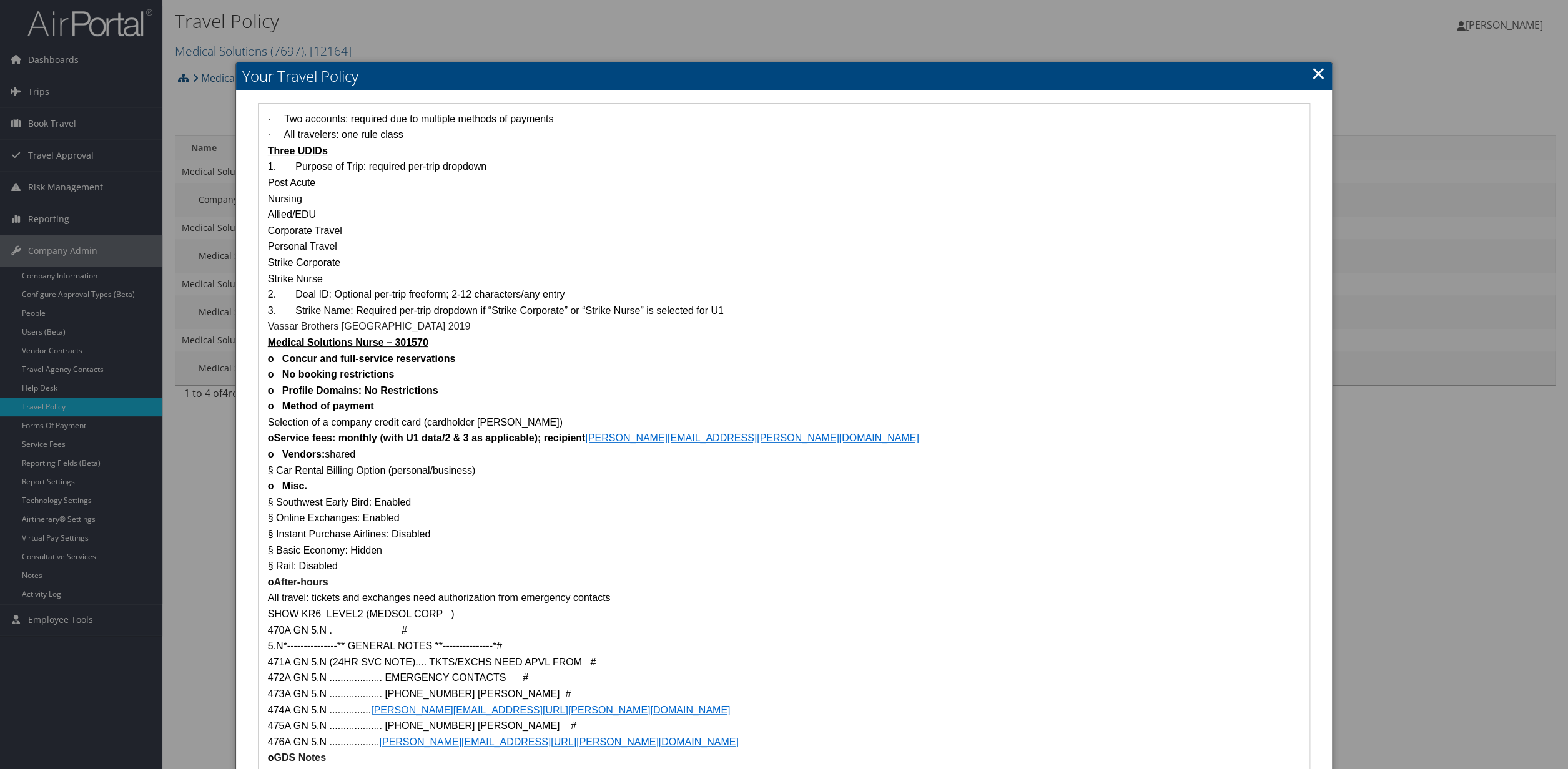
click at [1318, 77] on link "×" at bounding box center [1318, 73] width 15 height 25
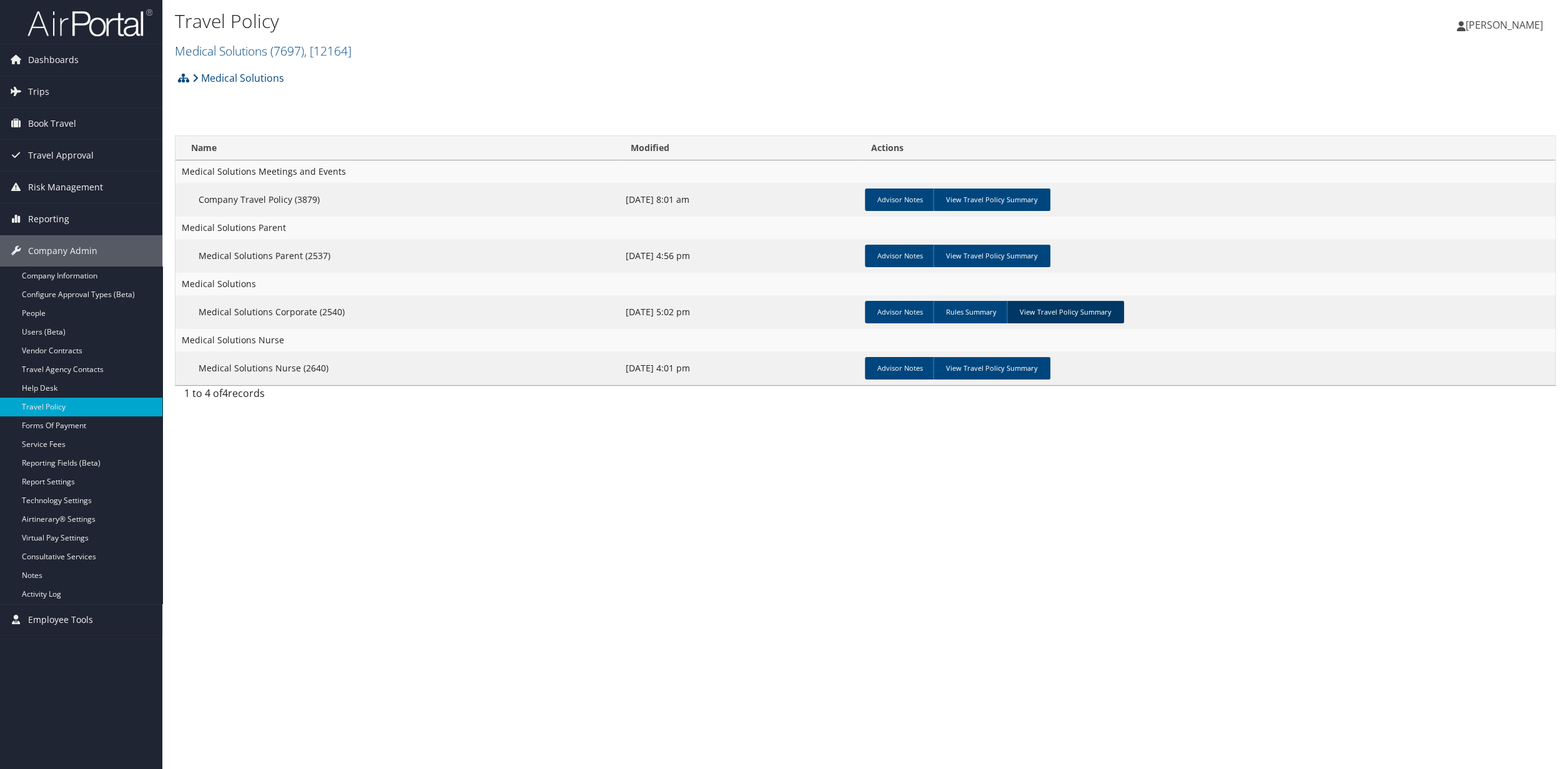
click at [1065, 314] on link "View Travel Policy Summary" at bounding box center [1065, 312] width 117 height 23
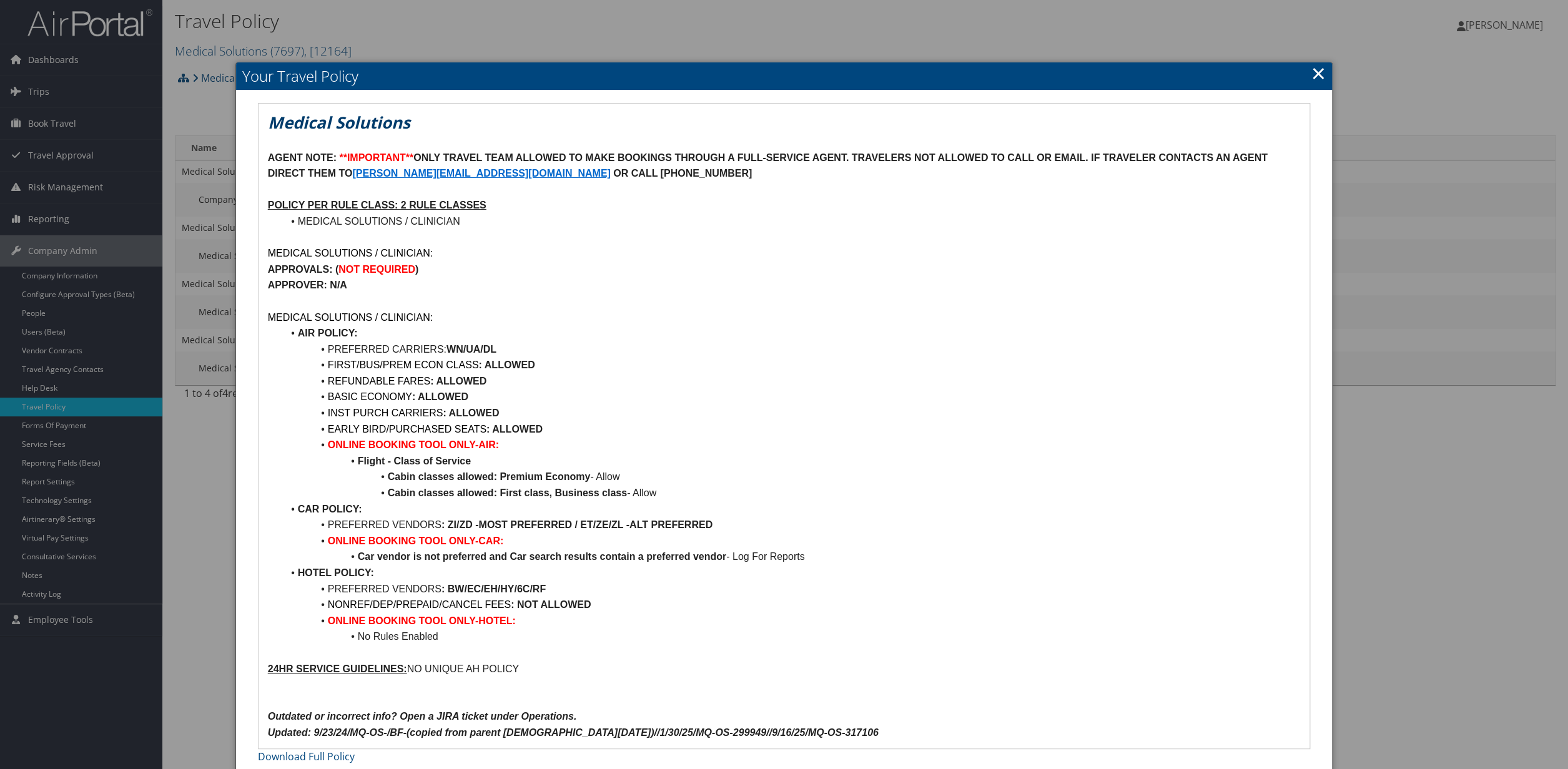
scroll to position [8, 0]
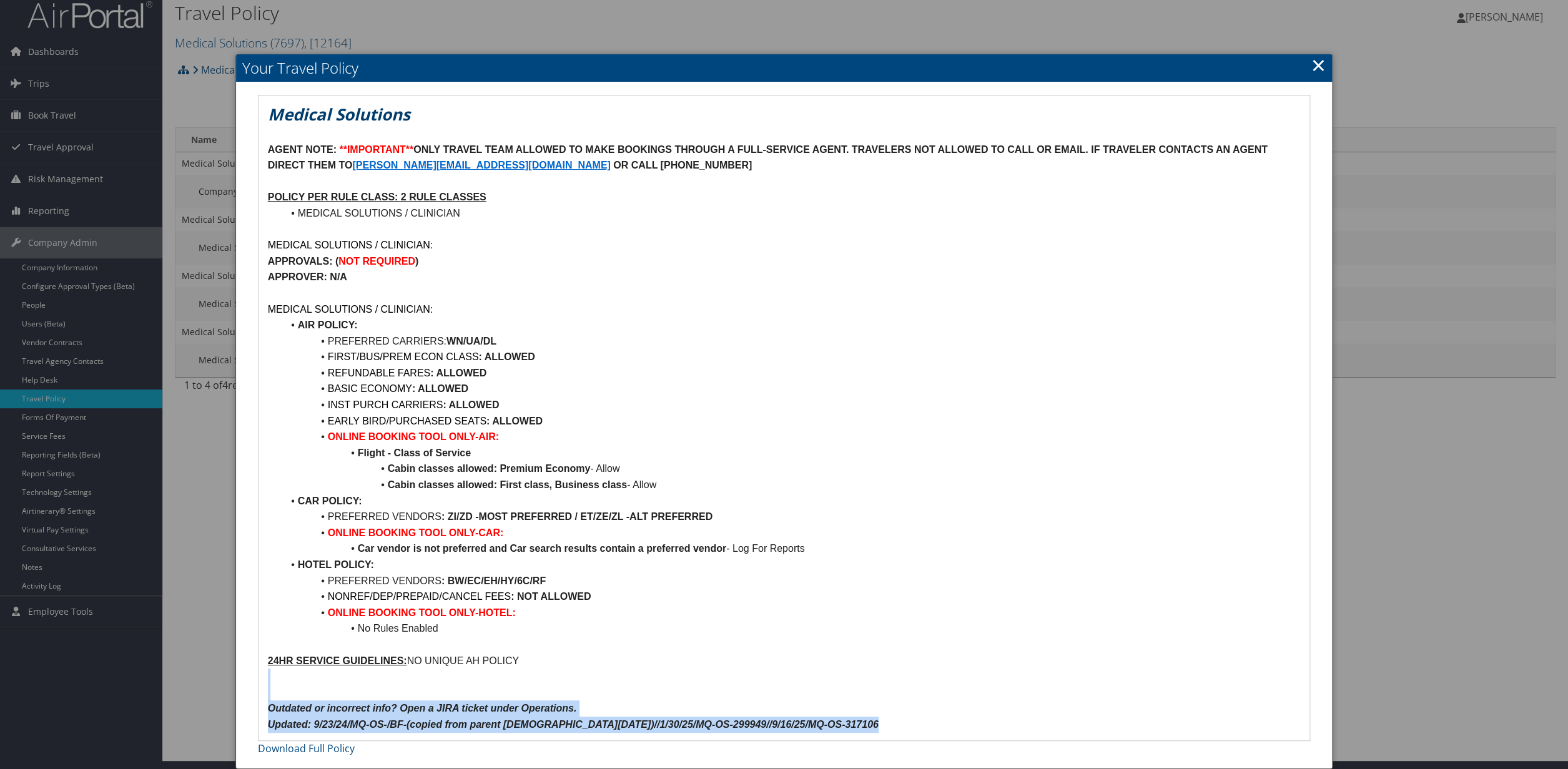
drag, startPoint x: 561, startPoint y: 673, endPoint x: 248, endPoint y: 163, distance: 598.4
click at [258, 163] on div "Medical Solutions AGENT NOTE: **IMPORTANT** ONLY TRAVEL TEAM ALLOWED TO MAKE BO…" at bounding box center [784, 418] width 1051 height 645
click at [540, 669] on p "24HR SERVICE GUIDELINES: NO UNIQUE AH POLICY" at bounding box center [784, 661] width 1033 height 16
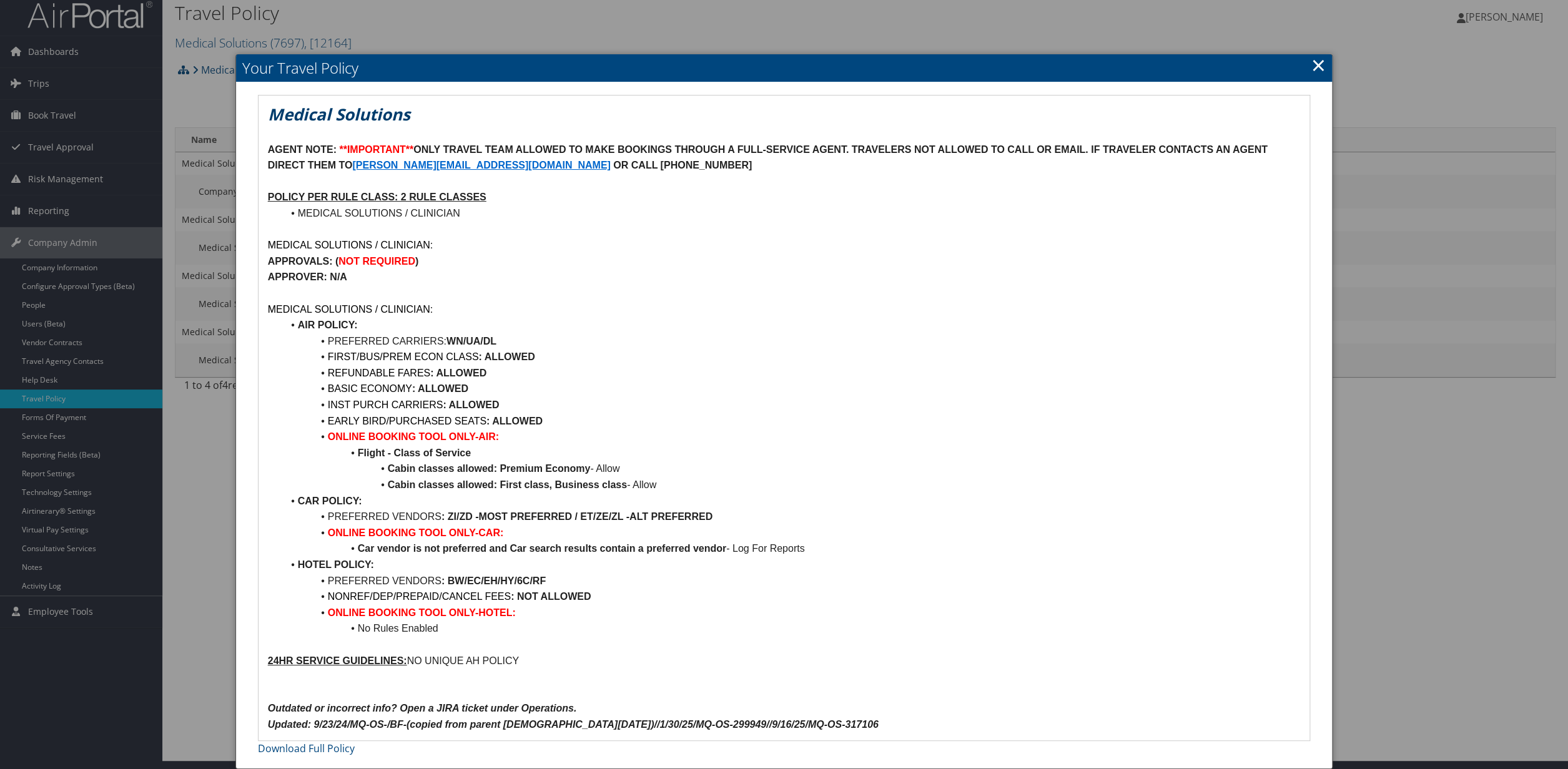
scroll to position [0, 0]
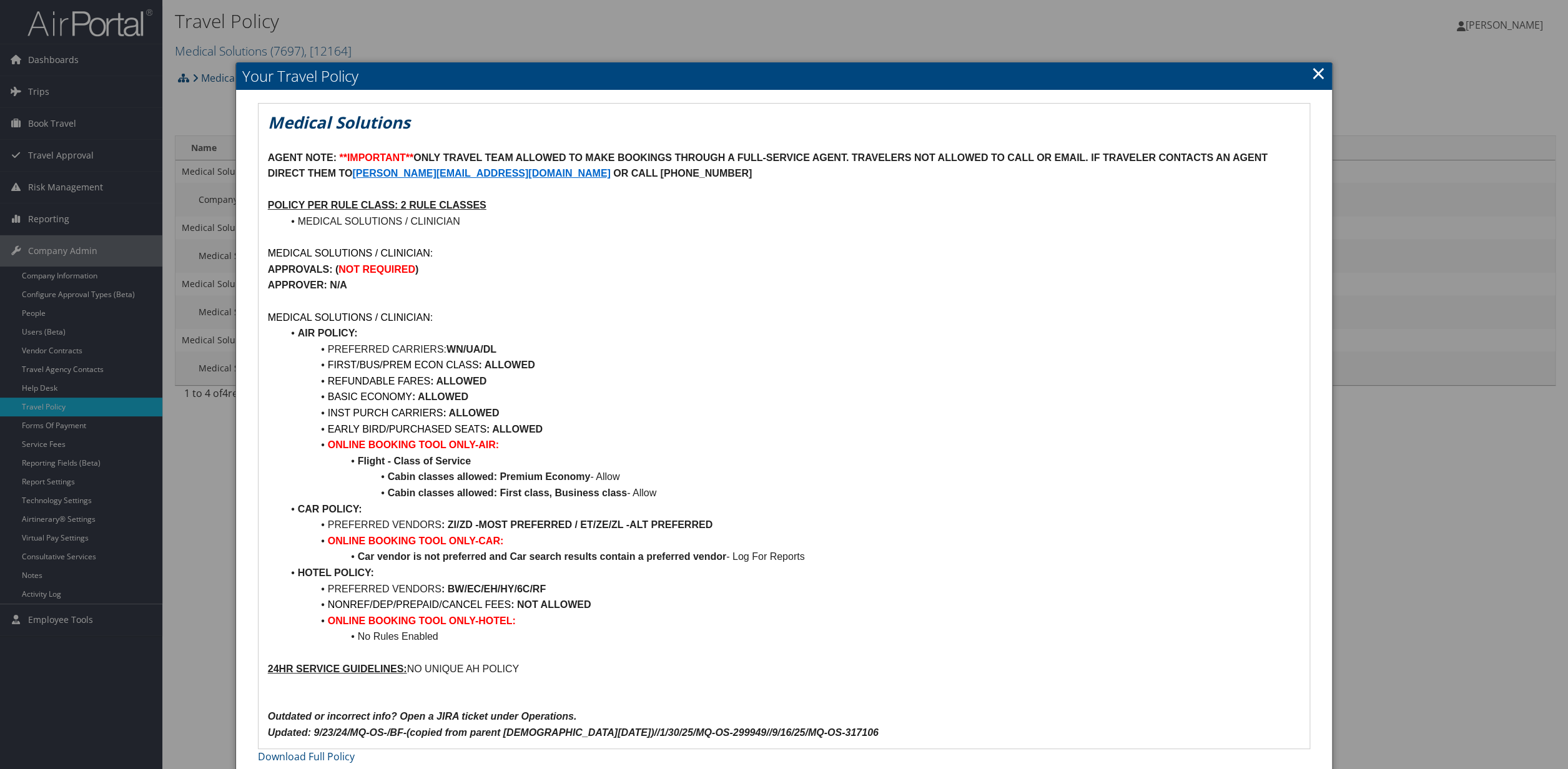
drag, startPoint x: 540, startPoint y: 669, endPoint x: 257, endPoint y: 89, distance: 645.4
click at [258, 104] on div "Medical Solutions AGENT NOTE: **IMPORTANT** ONLY TRAVEL TEAM ALLOWED TO MAKE BO…" at bounding box center [784, 426] width 1051 height 645
click at [471, 670] on p "24HR SERVICE GUIDELINES: NO UNIQUE AH POLICY" at bounding box center [784, 669] width 1033 height 16
click at [1317, 78] on link "×" at bounding box center [1318, 73] width 15 height 25
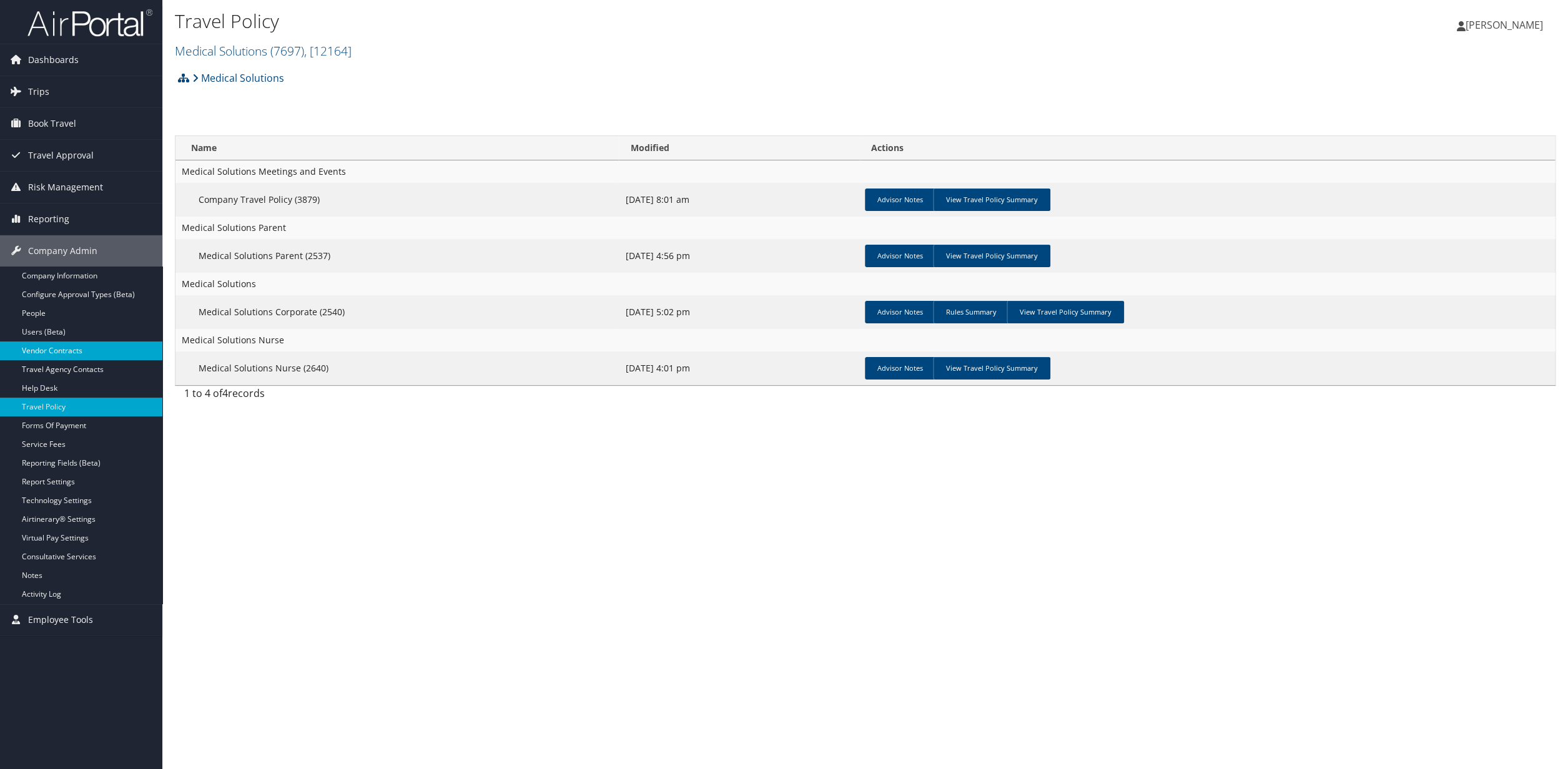
click at [53, 354] on link "Vendor Contracts" at bounding box center [81, 351] width 163 height 19
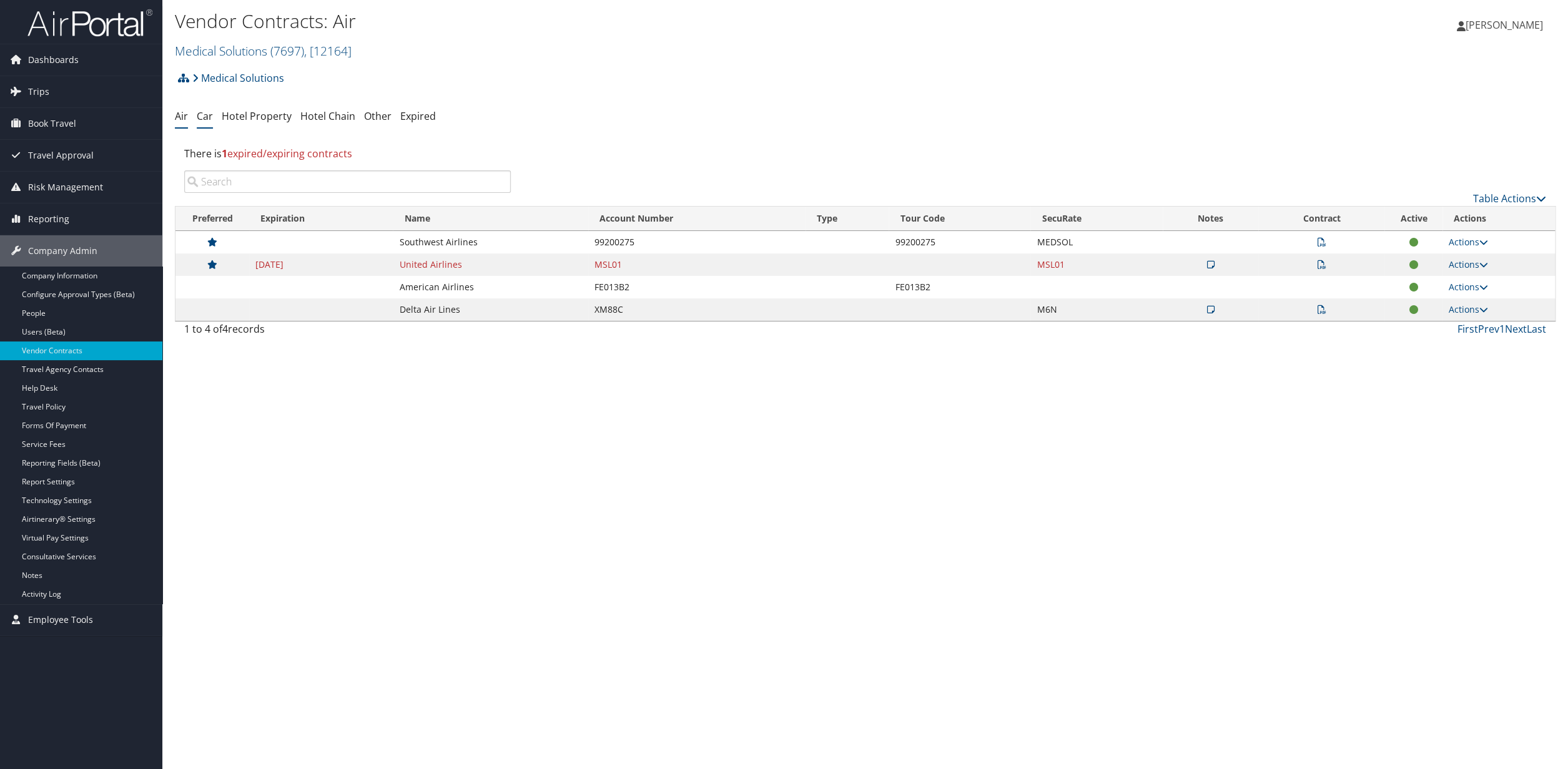
click at [204, 117] on link "Car" at bounding box center [205, 116] width 16 height 14
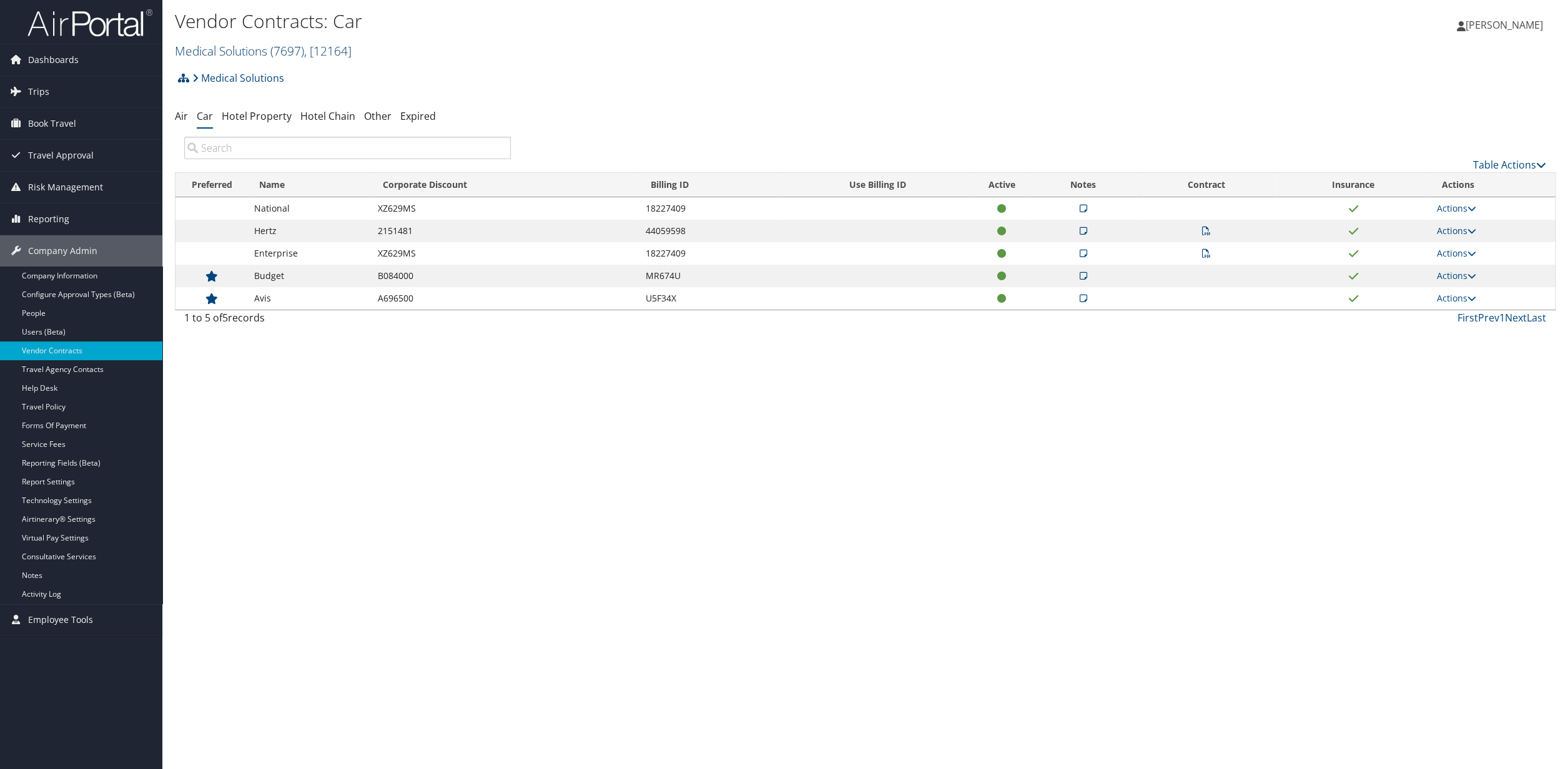
click at [343, 55] on span ", [ 12164 ]" at bounding box center [328, 50] width 47 height 17
click at [253, 83] on input "search" at bounding box center [258, 74] width 164 height 23
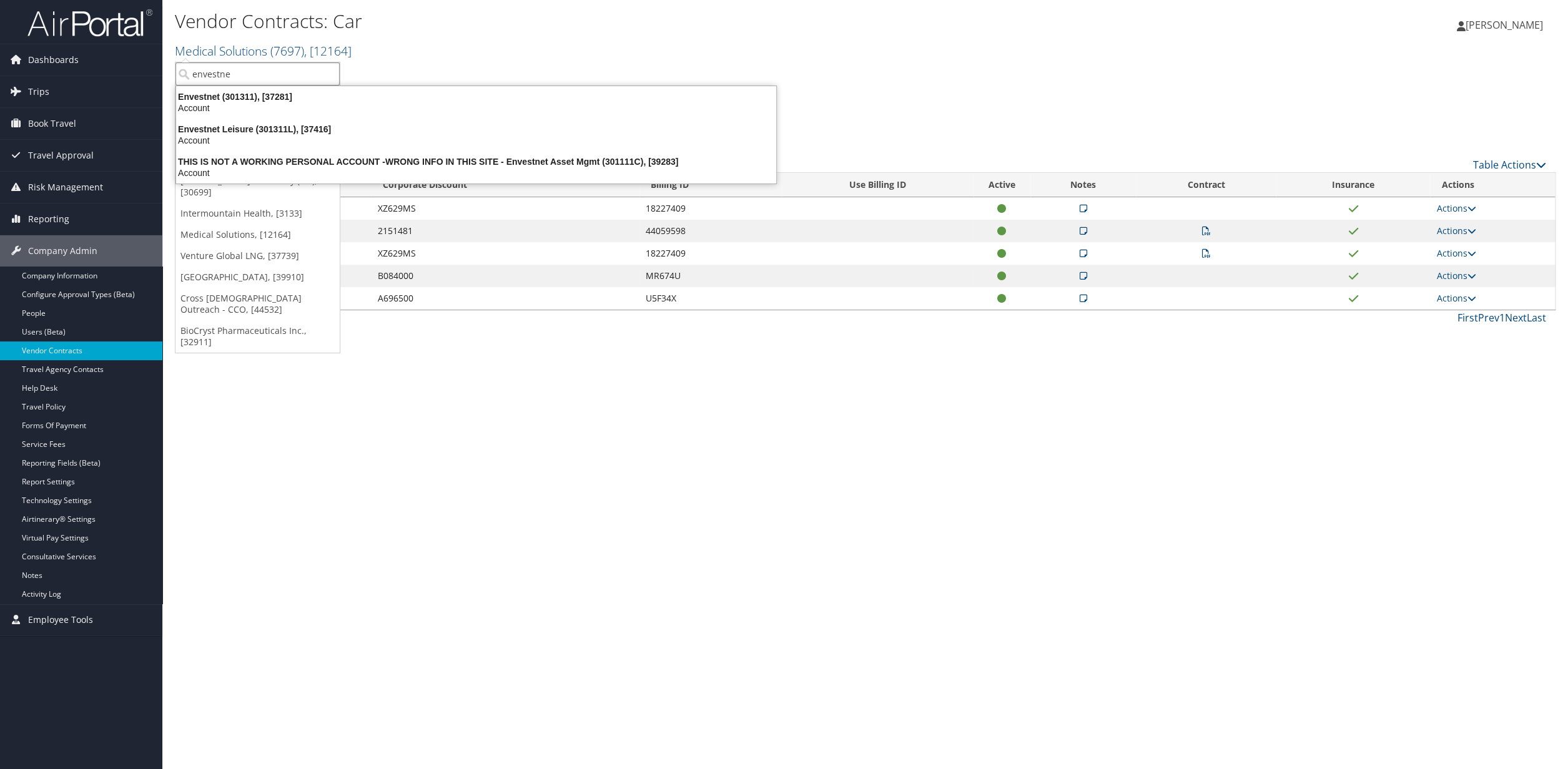
type input "envestnet"
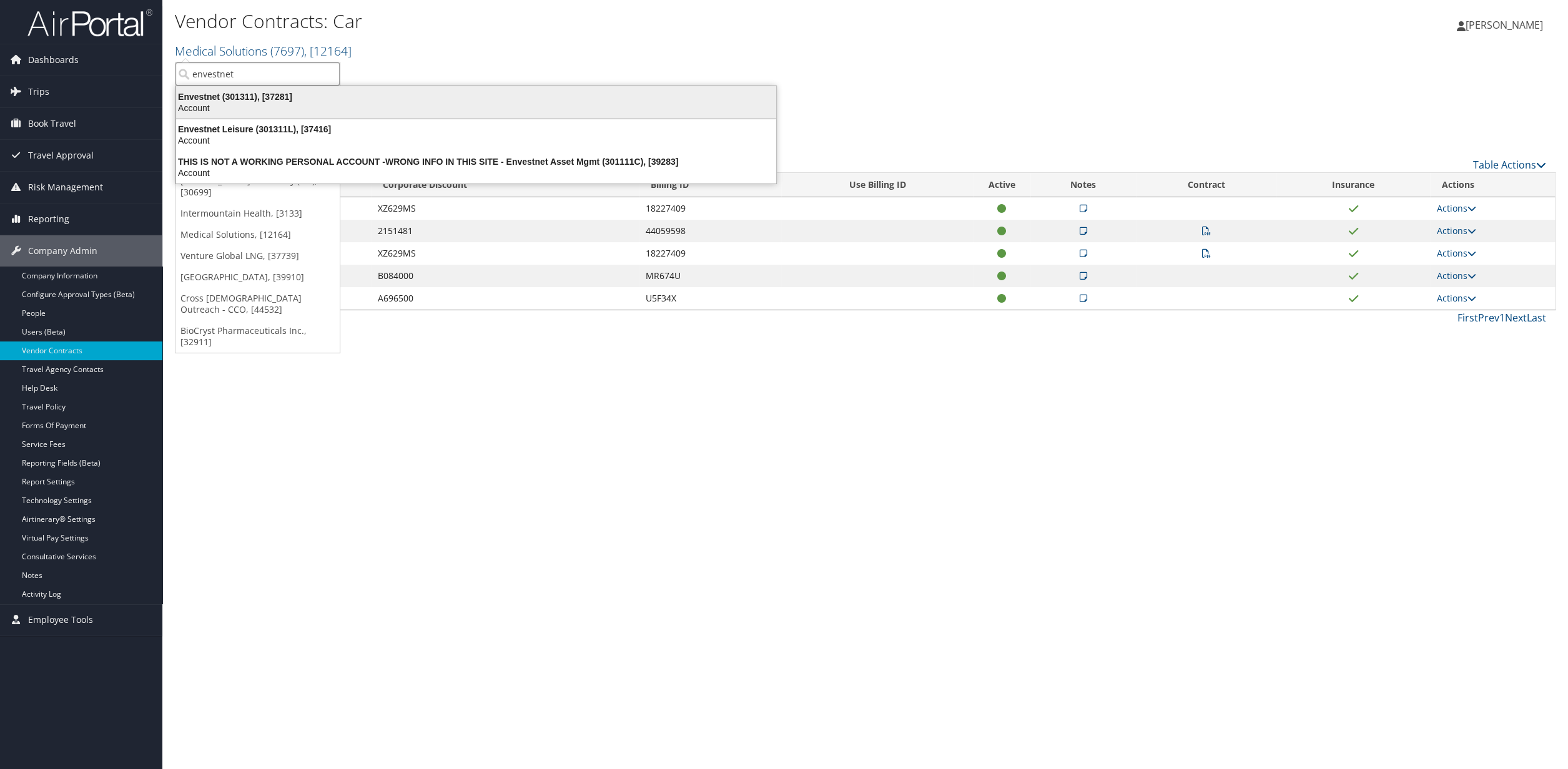
click at [245, 102] on div "Envestnet (301311), [37281]" at bounding box center [476, 96] width 615 height 11
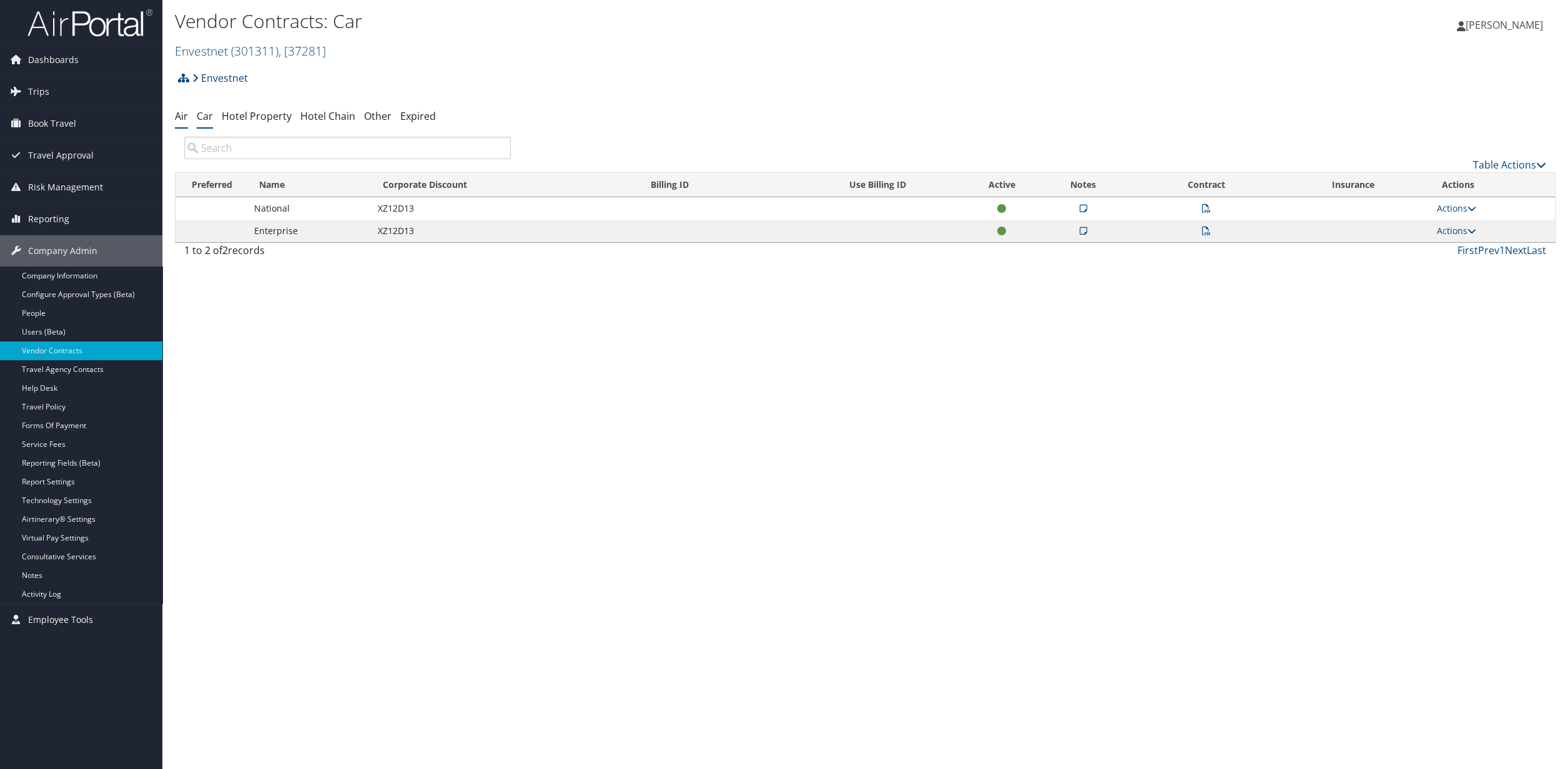
click at [181, 117] on link "Air" at bounding box center [182, 116] width 13 height 14
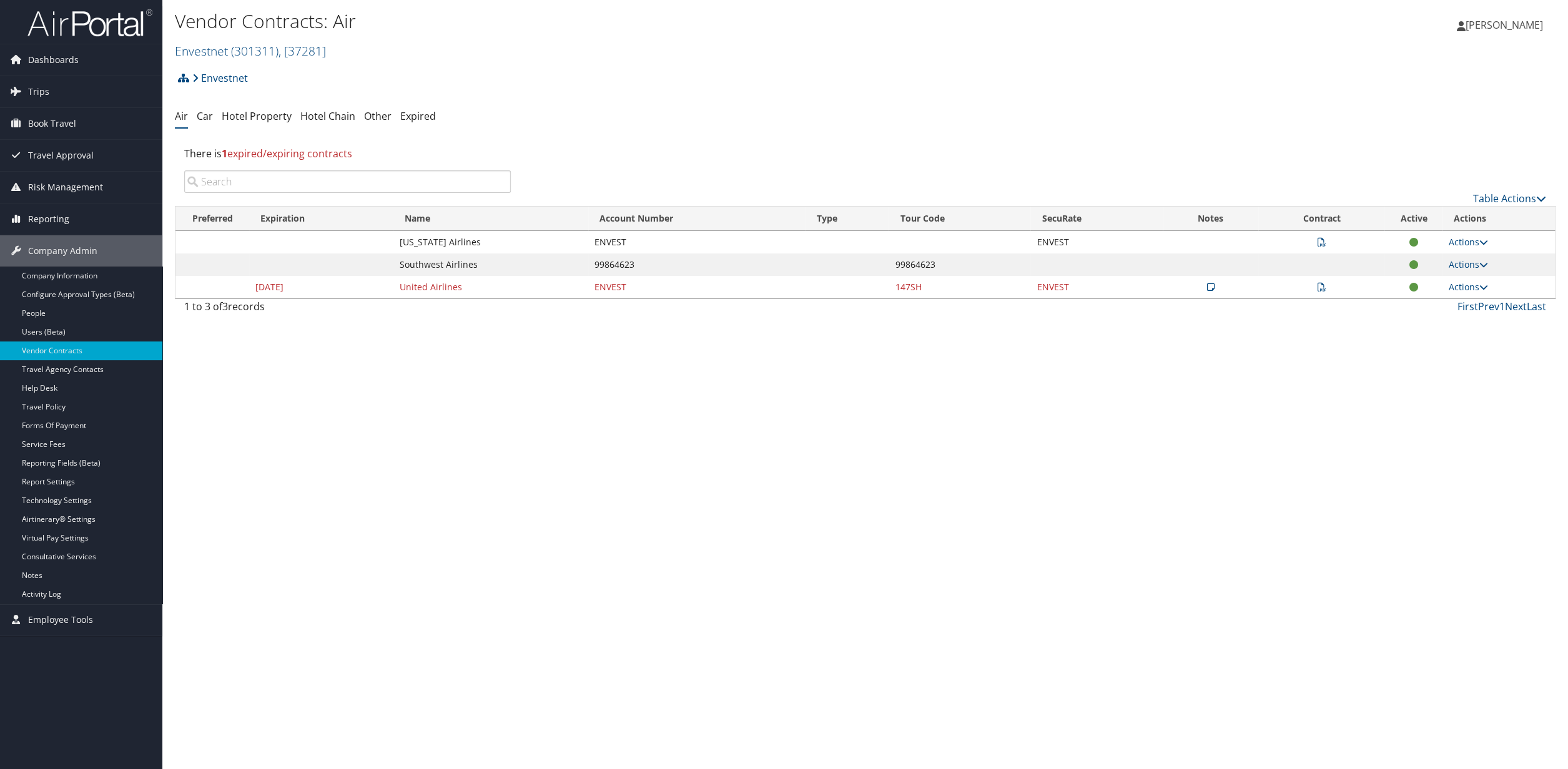
click at [1320, 287] on icon at bounding box center [1321, 287] width 9 height 9
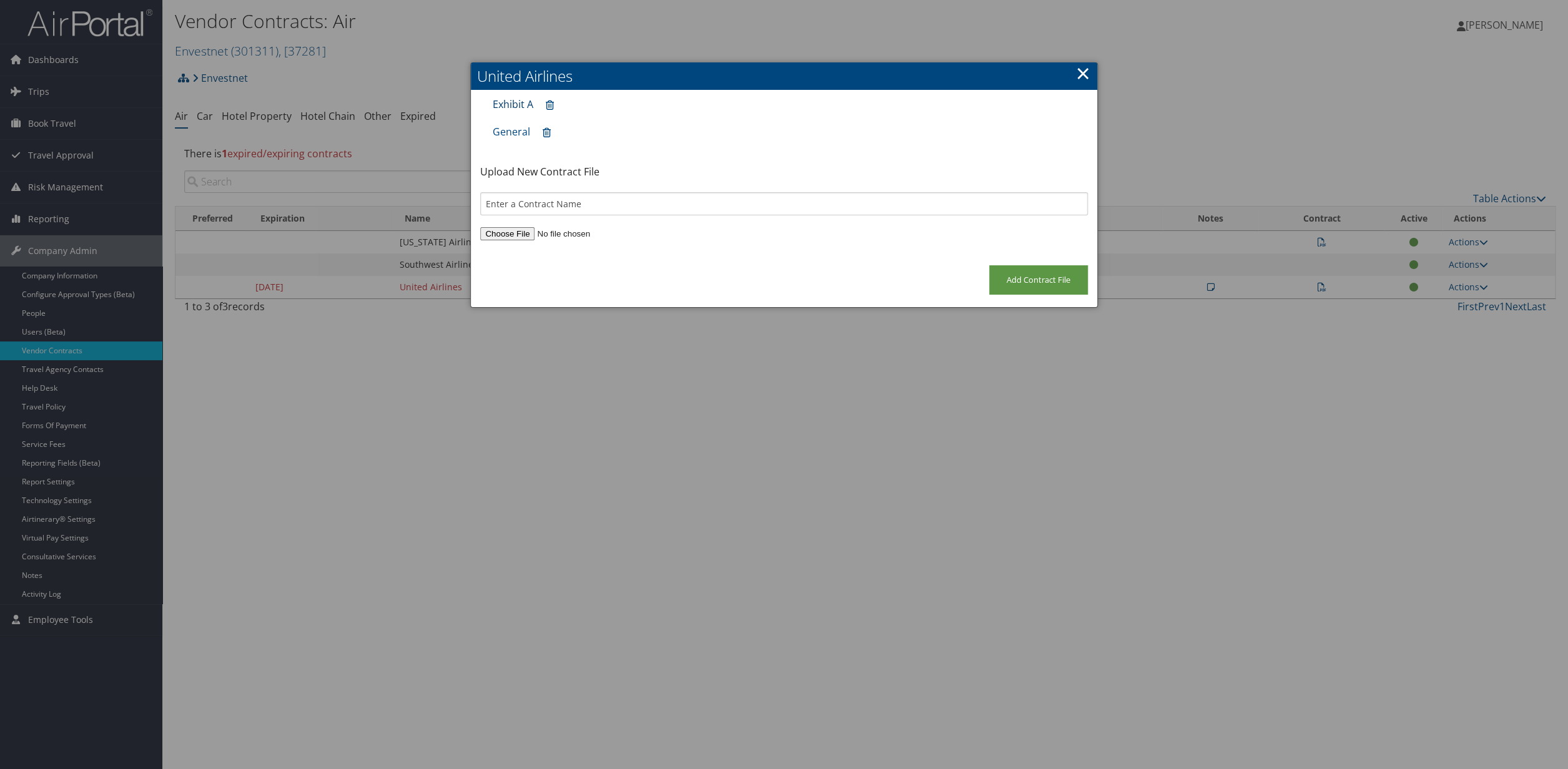
click at [510, 107] on link "Exhibit A" at bounding box center [513, 104] width 41 height 14
click at [1081, 72] on link "×" at bounding box center [1084, 73] width 15 height 25
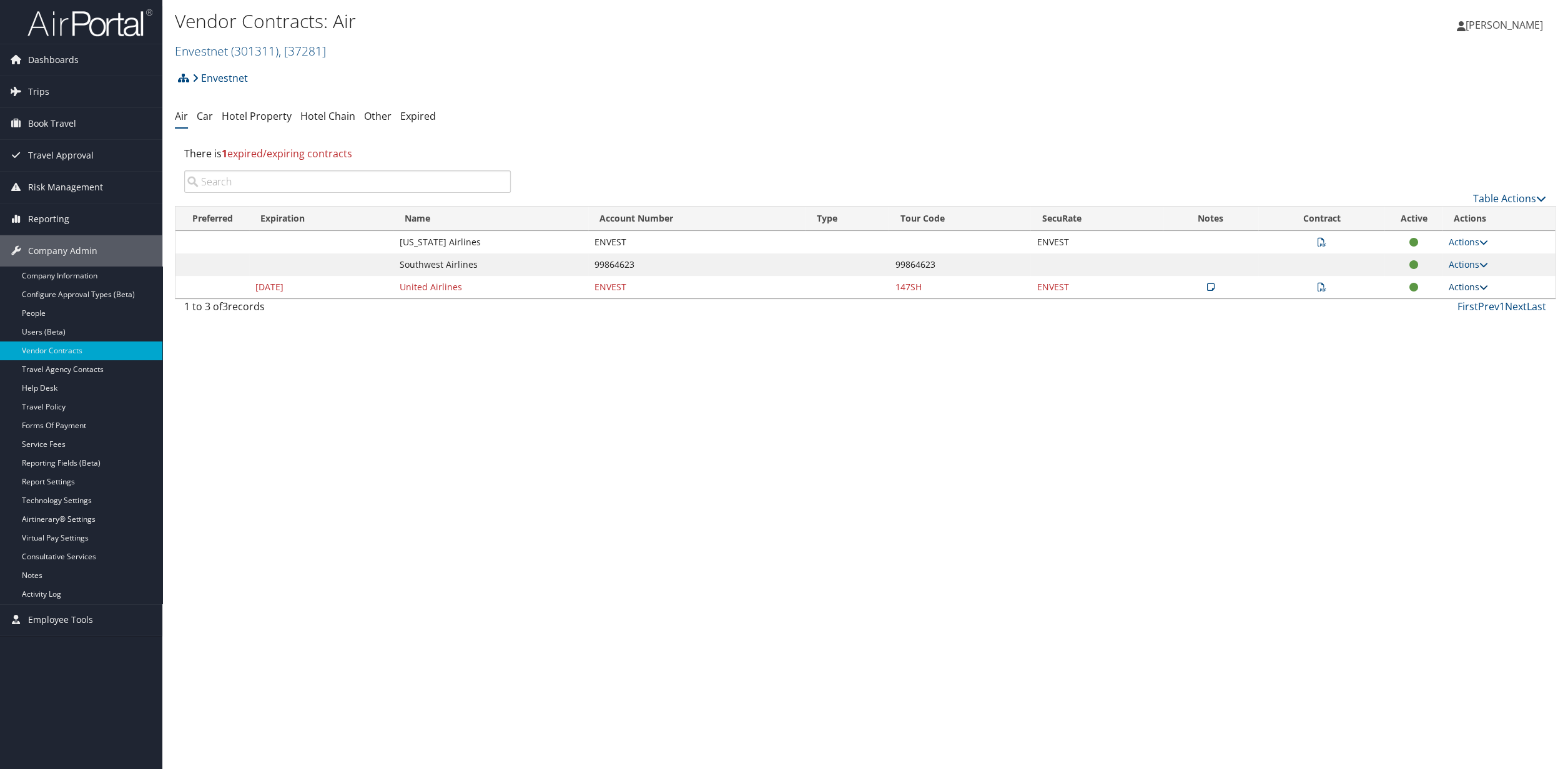
click at [1464, 288] on link "Actions" at bounding box center [1469, 287] width 39 height 12
click at [1437, 348] on link "Edit Contract" at bounding box center [1443, 349] width 83 height 21
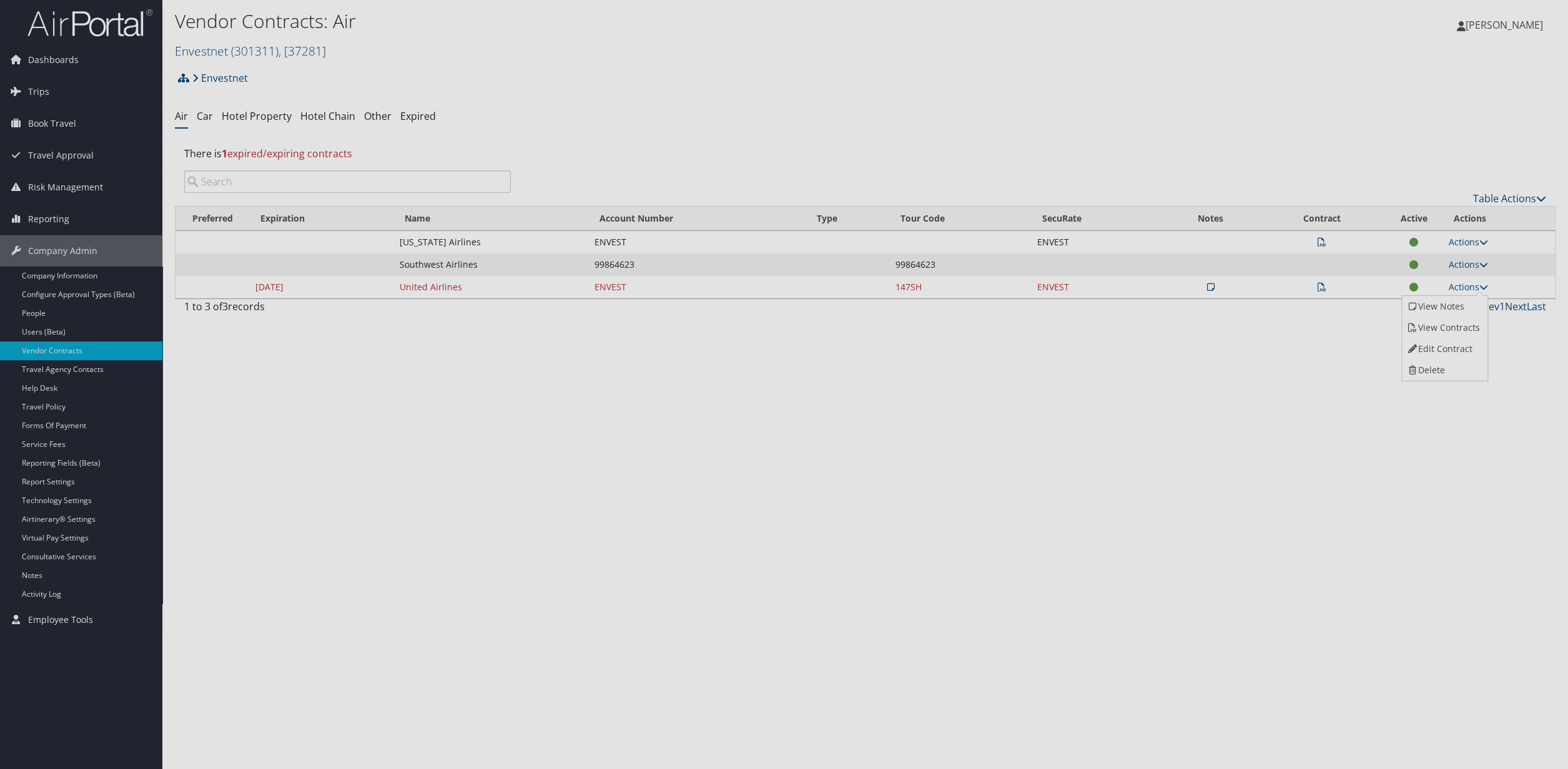
select select "[object Object]"
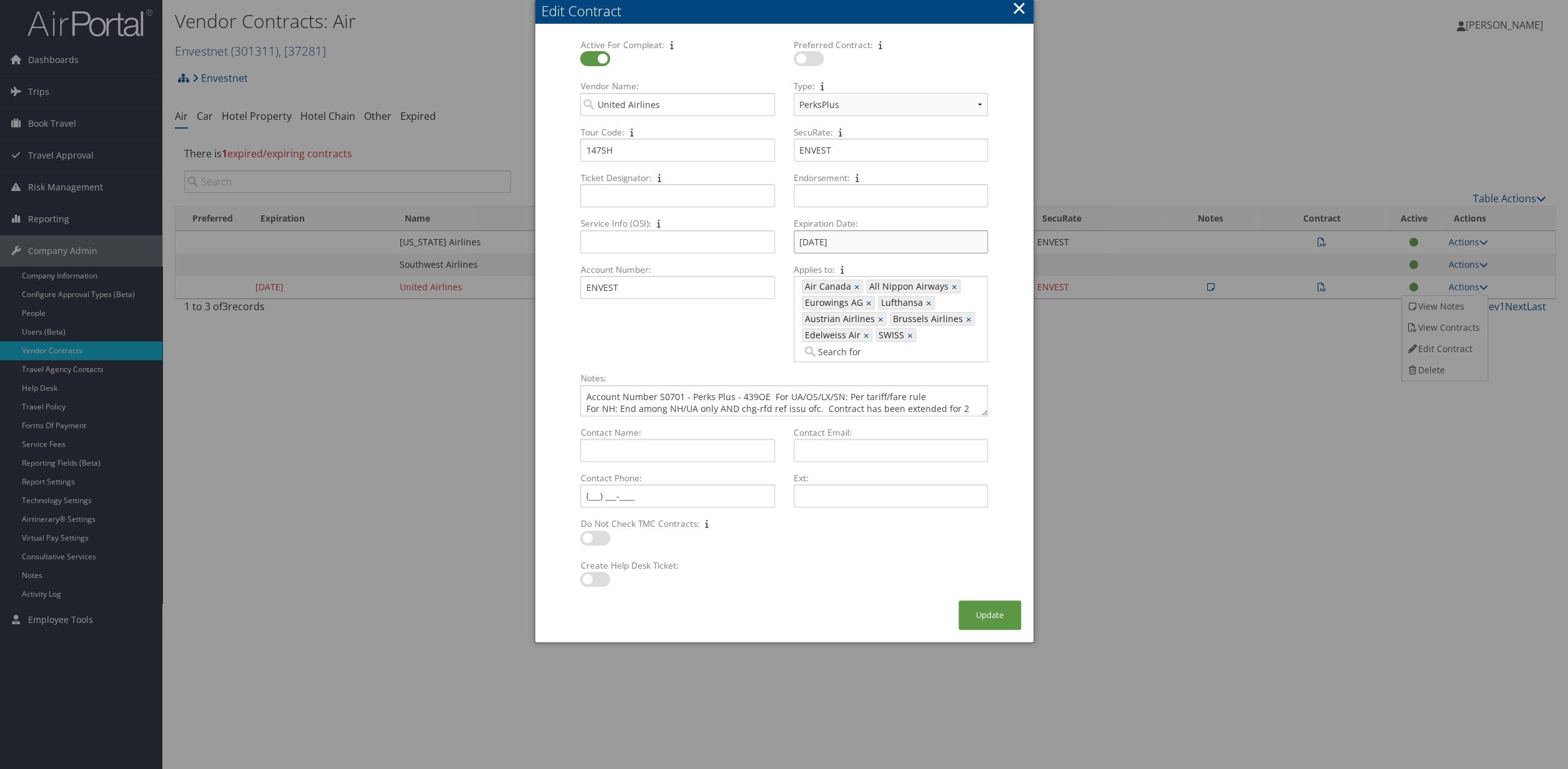
click at [857, 245] on input "02/28/2025" at bounding box center [891, 242] width 194 height 23
drag, startPoint x: 857, startPoint y: 245, endPoint x: 785, endPoint y: 247, distance: 72.0
click at [794, 247] on input "02/28/2025" at bounding box center [891, 242] width 194 height 23
click at [992, 620] on button "Update" at bounding box center [990, 615] width 63 height 29
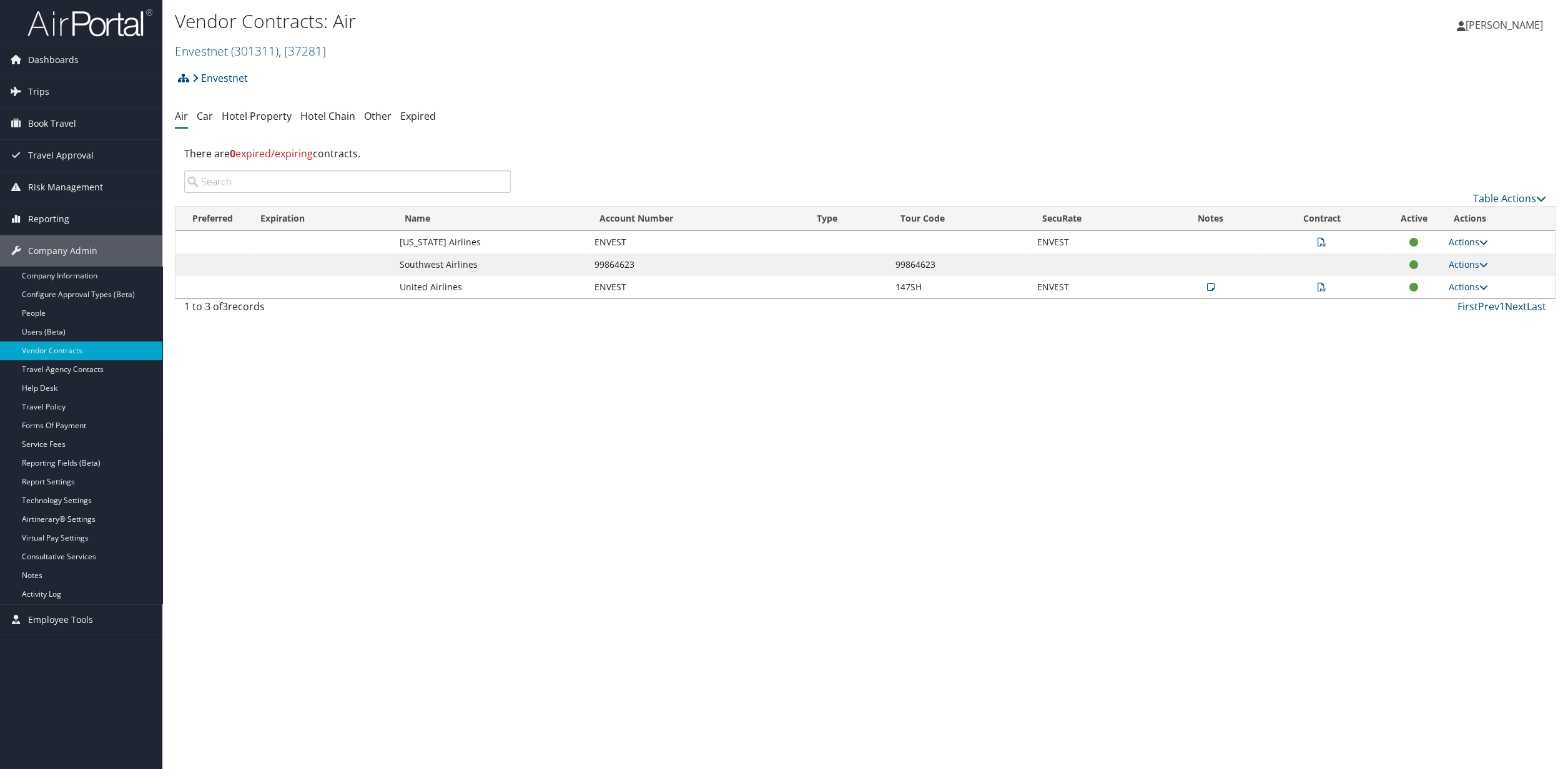
click at [1472, 241] on link "Actions" at bounding box center [1469, 242] width 39 height 12
click at [1427, 305] on link "Delete" at bounding box center [1443, 304] width 83 height 21
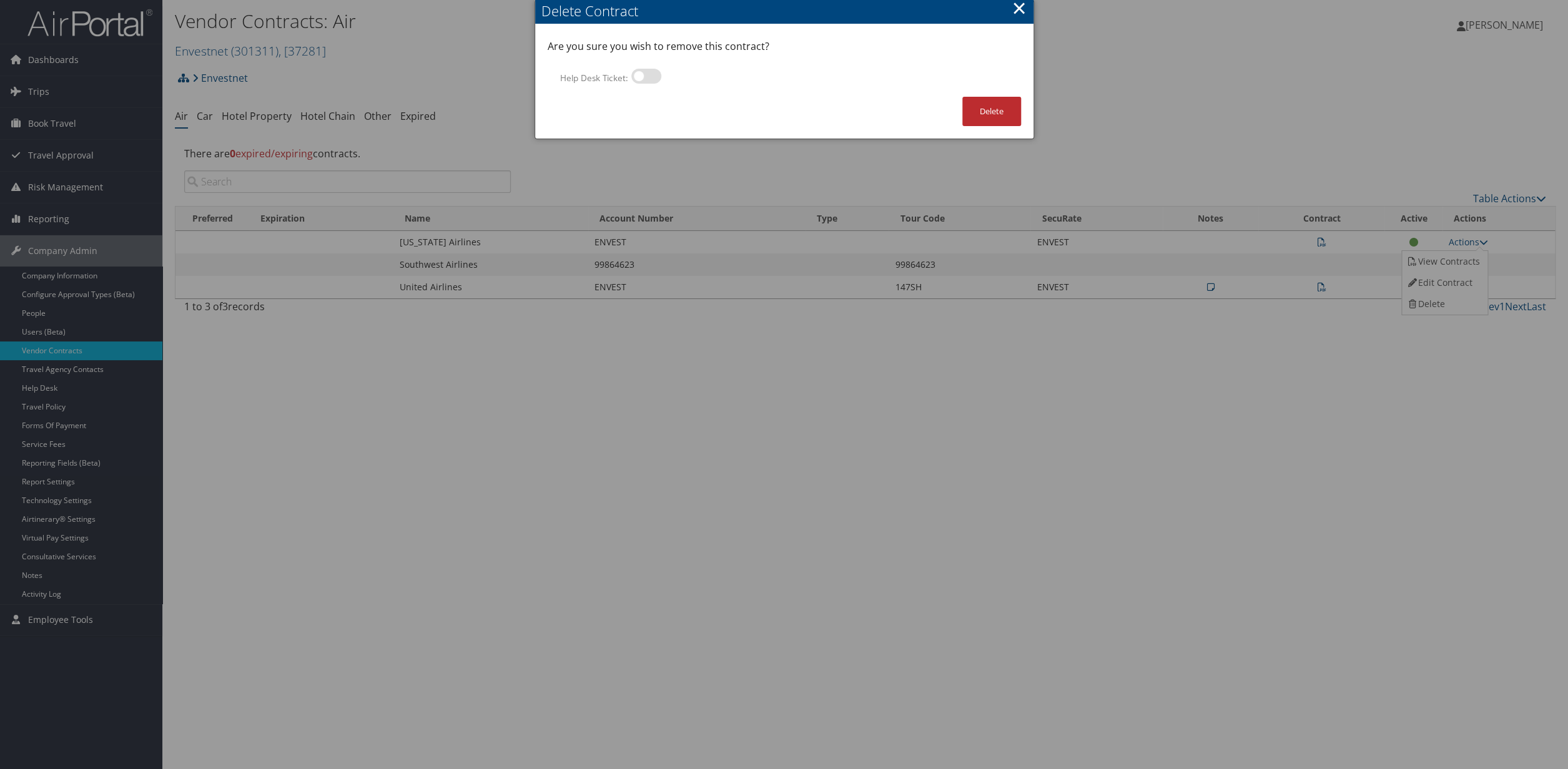
click at [655, 77] on label at bounding box center [646, 76] width 30 height 15
click at [646, 77] on input "Help Desk Ticket:" at bounding box center [641, 78] width 8 height 8
checkbox input "true"
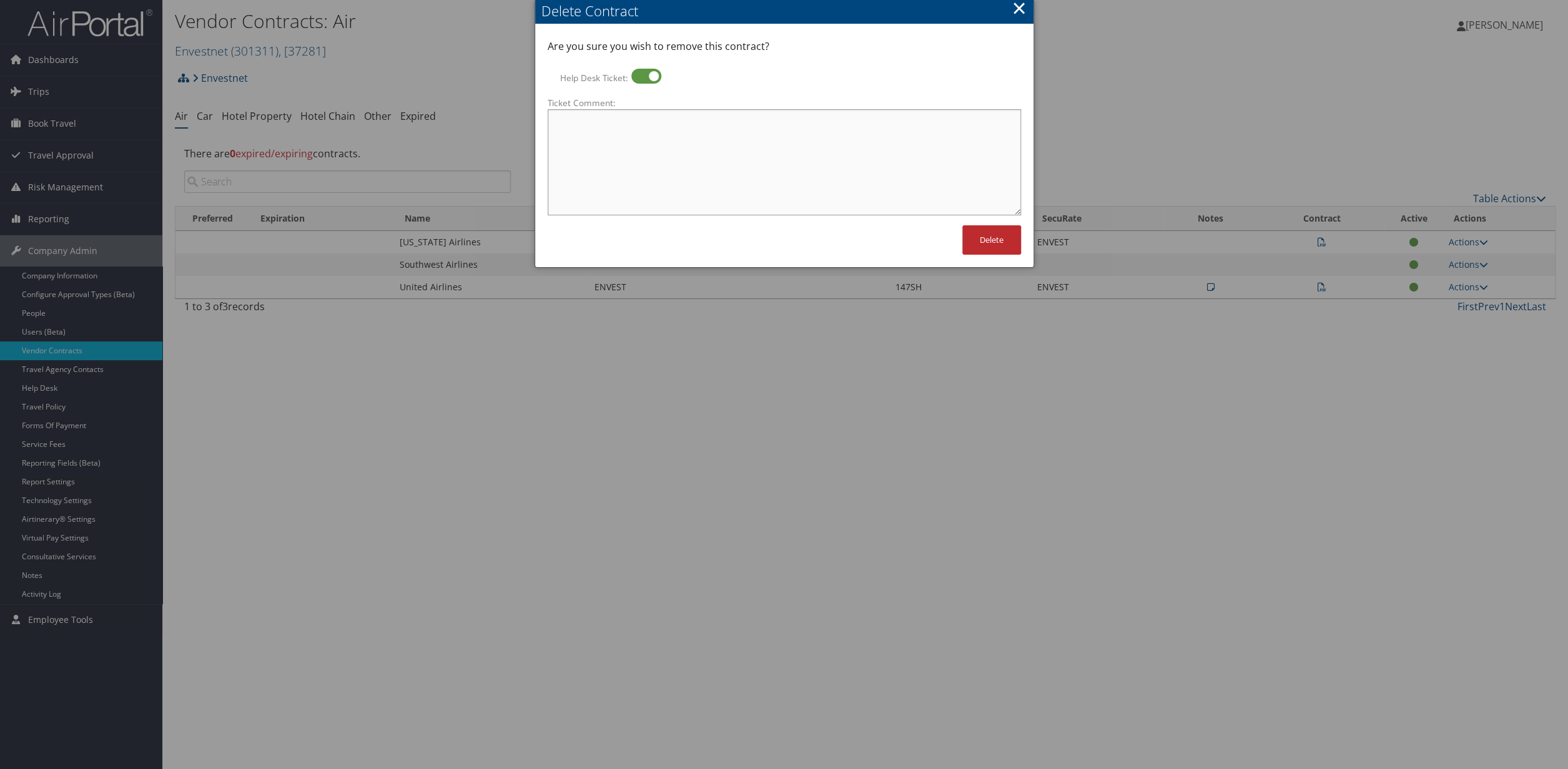
click at [583, 123] on textarea "Ticket Comment:" at bounding box center [784, 163] width 474 height 107
type textarea "Customer states no longer valid."
click at [989, 244] on button "Delete" at bounding box center [992, 240] width 58 height 29
